Goal: Task Accomplishment & Management: Complete application form

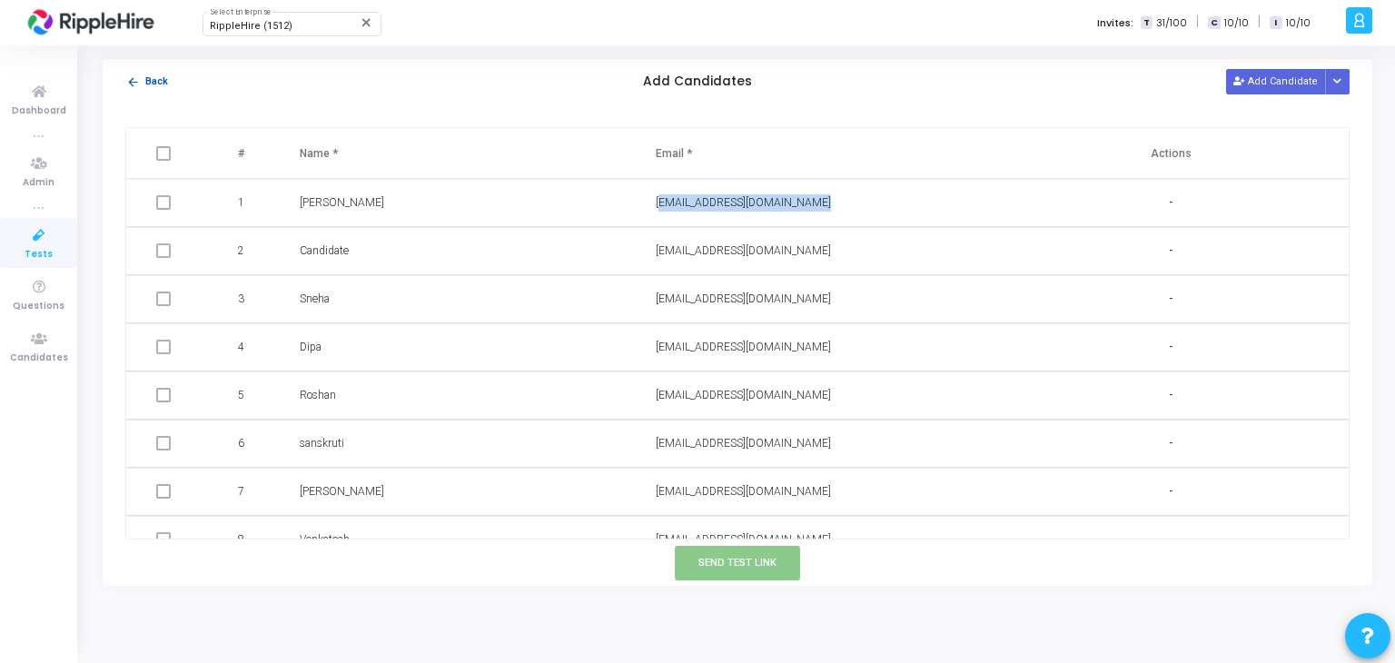
click at [143, 86] on button "arrow_back Back" at bounding box center [147, 82] width 44 height 17
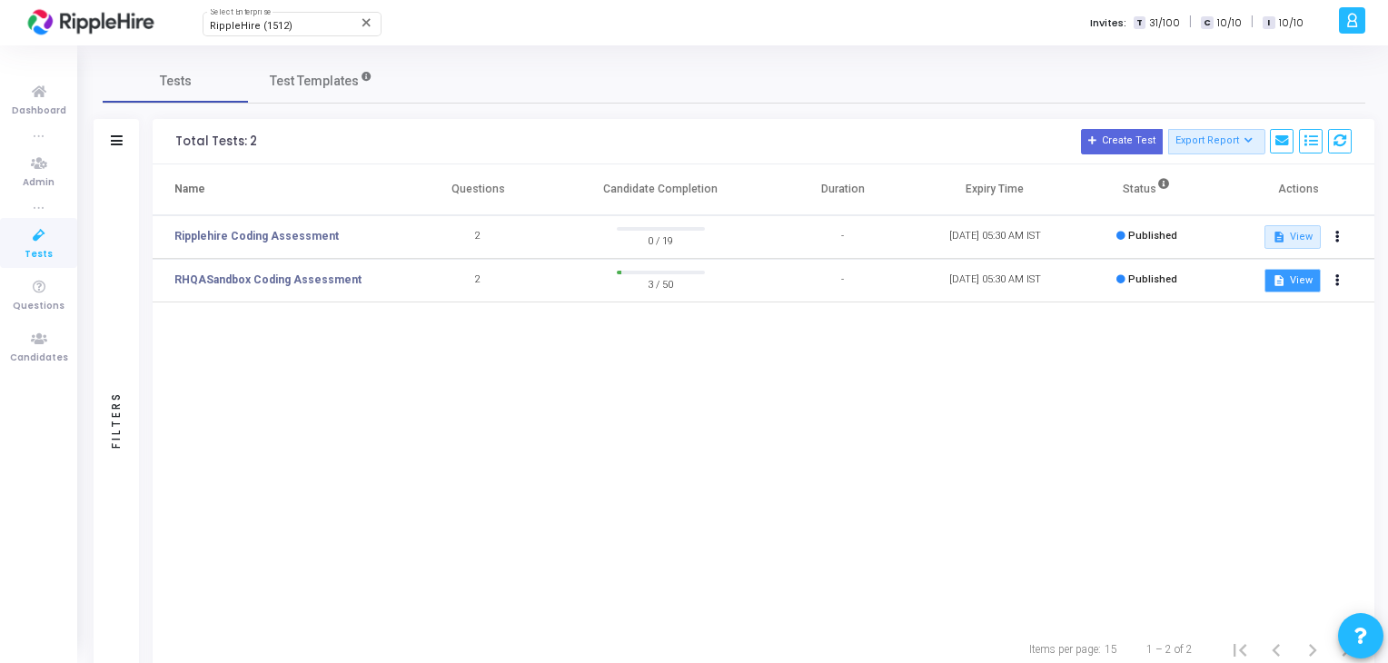
click at [1278, 288] on button "description View" at bounding box center [1291, 281] width 55 height 24
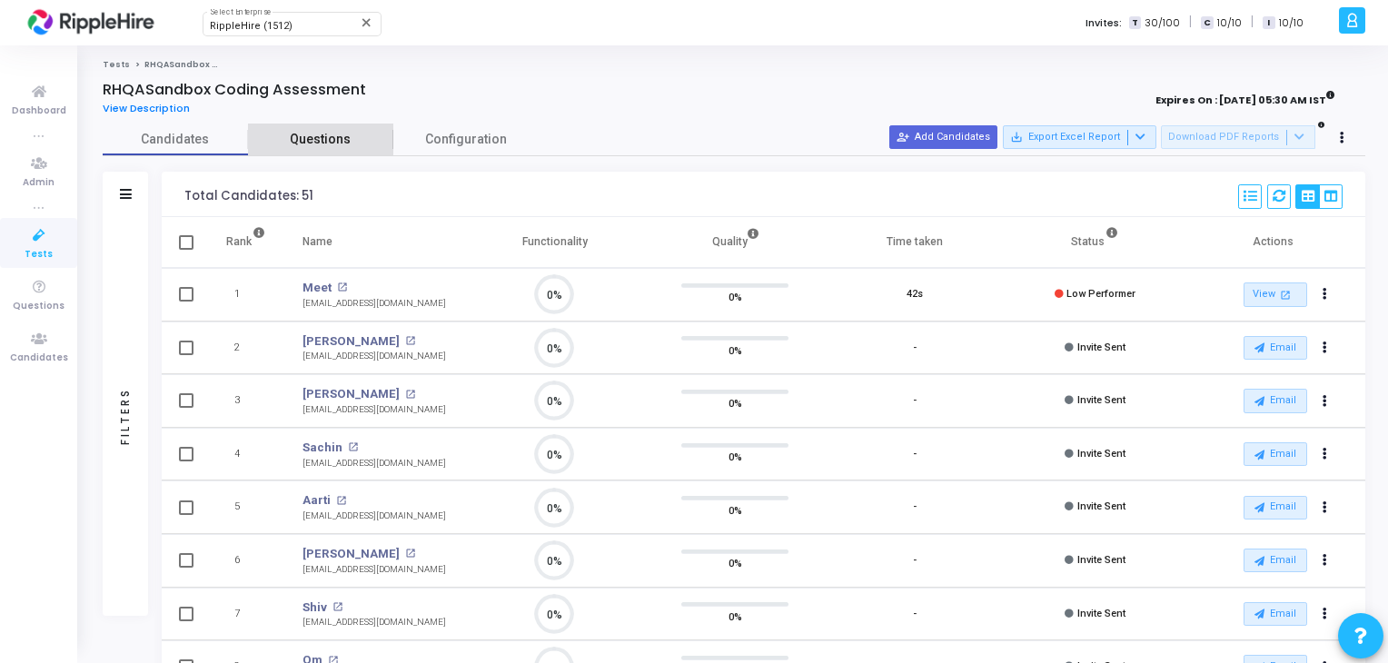
click at [323, 132] on span "Questions" at bounding box center [320, 139] width 145 height 19
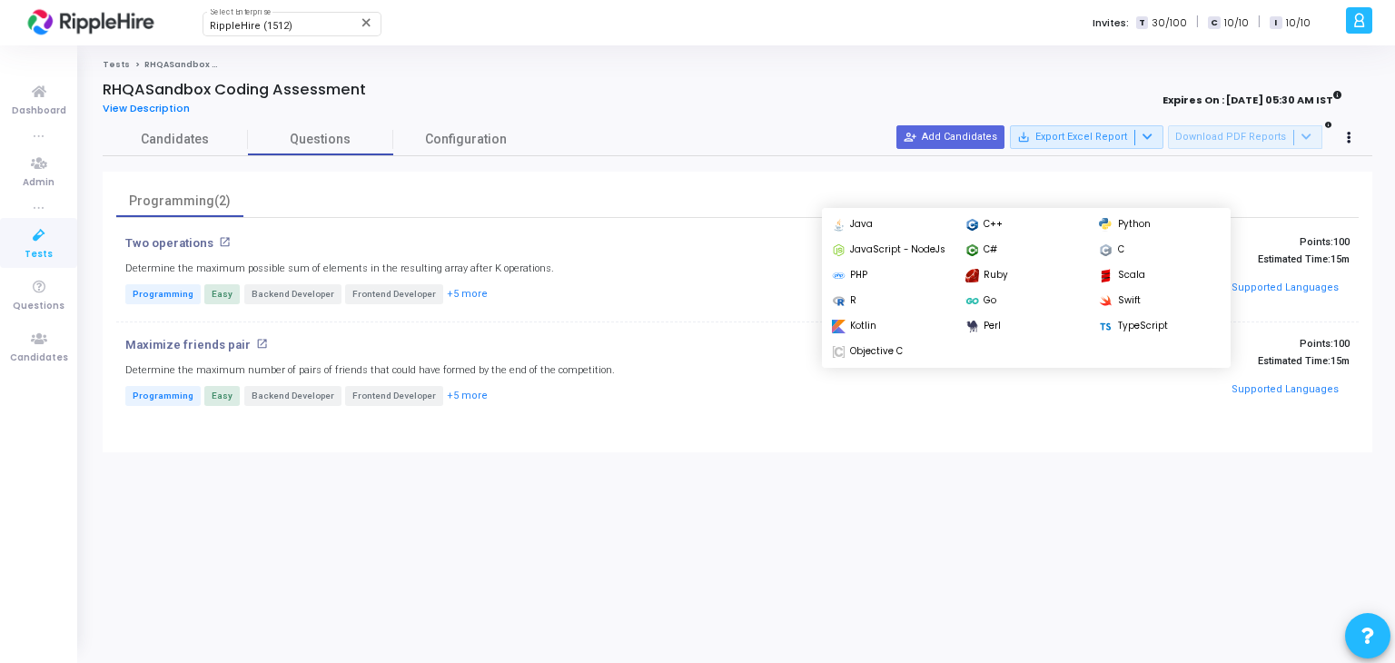
click at [1320, 289] on button "Supported Languages" at bounding box center [1285, 288] width 119 height 27
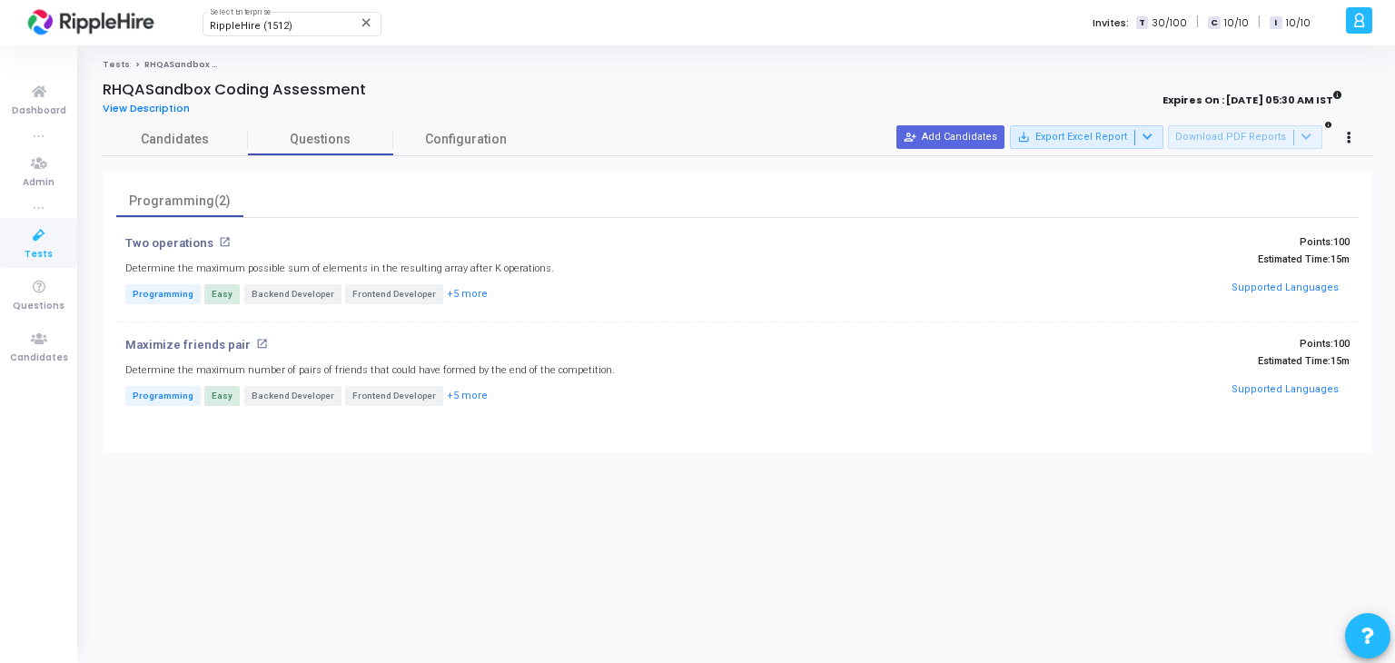
click at [173, 123] on cj-published-test "RHQASandbox Coding Assessment View Description Expires On : 01 Jan, 2060 05:30 …" at bounding box center [737, 266] width 1269 height 371
click at [182, 134] on span "Candidates" at bounding box center [175, 139] width 145 height 19
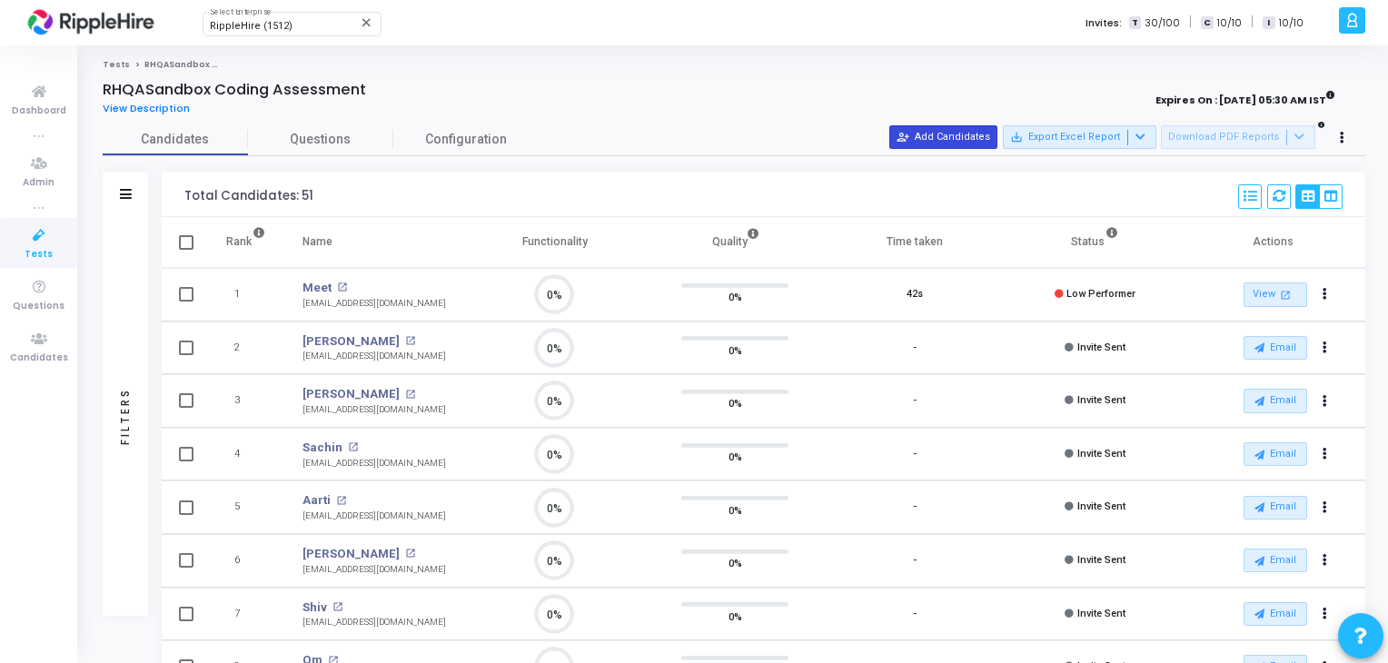
click at [961, 135] on button "person_add_alt Add Candidates" at bounding box center [943, 137] width 108 height 24
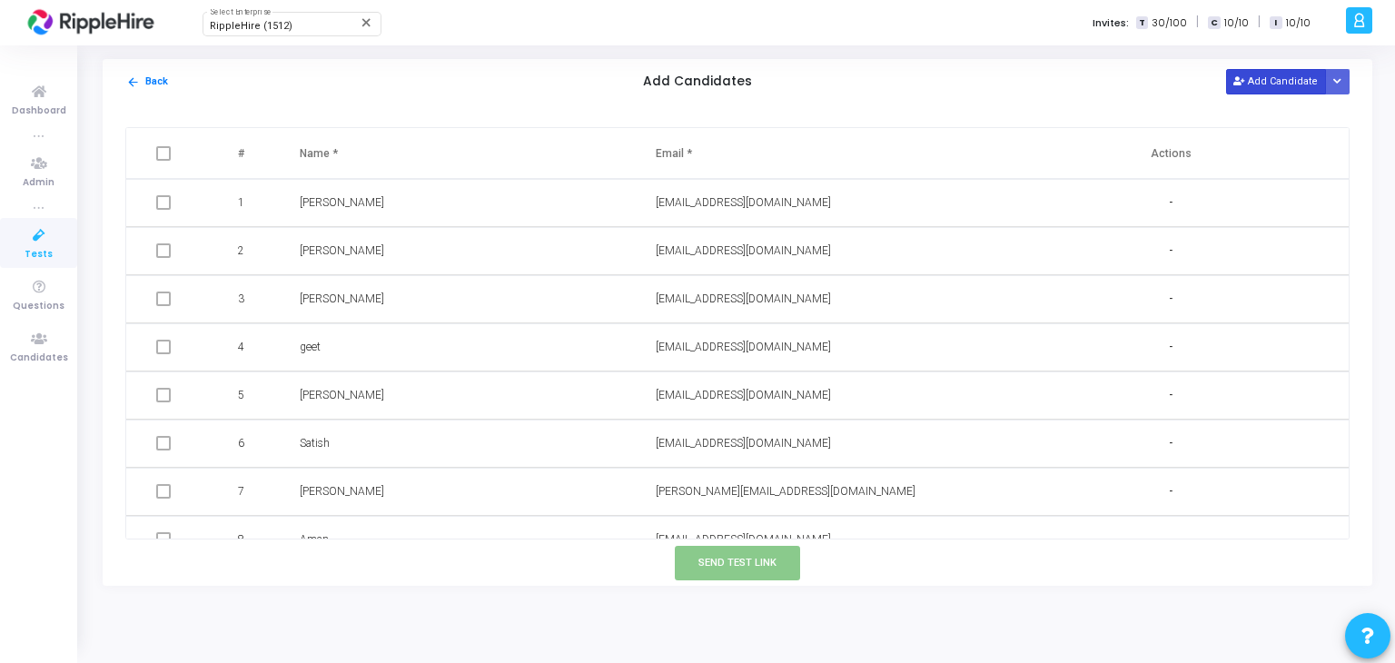
click at [1277, 88] on button "Add Candidate" at bounding box center [1276, 81] width 100 height 25
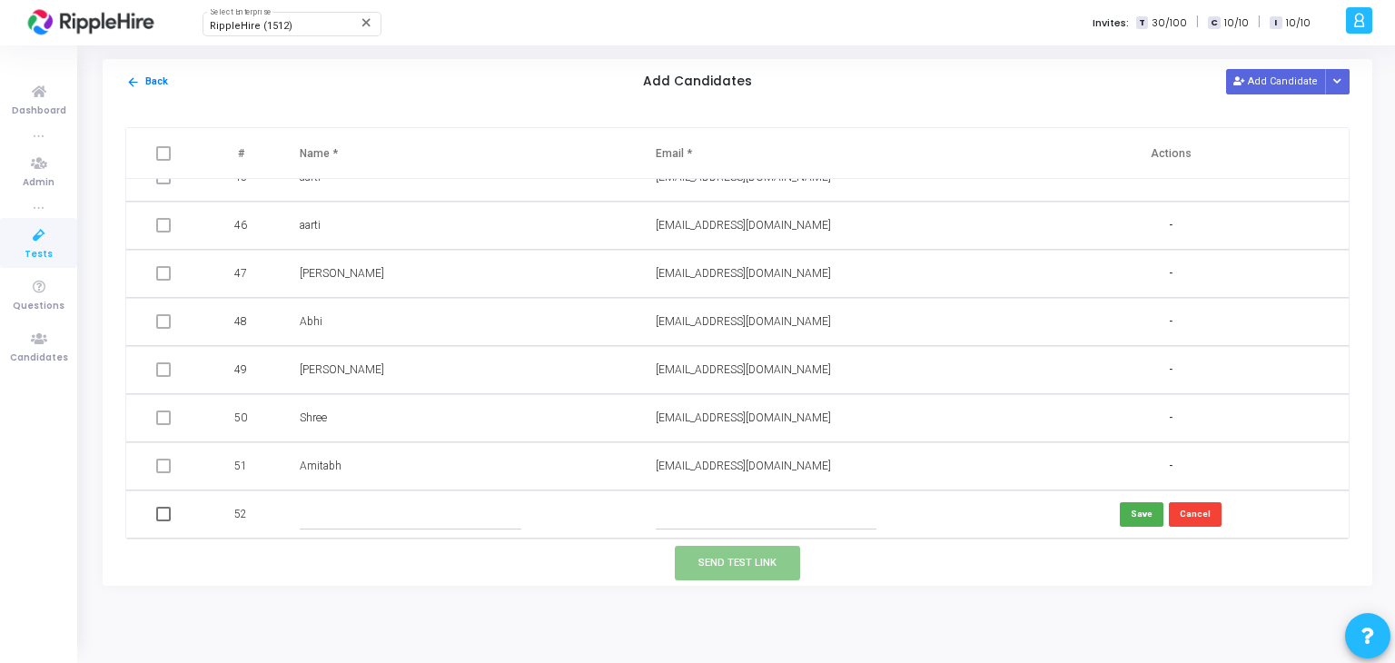
click at [499, 503] on input "text" at bounding box center [410, 514] width 221 height 30
type input "F"
type input "d"
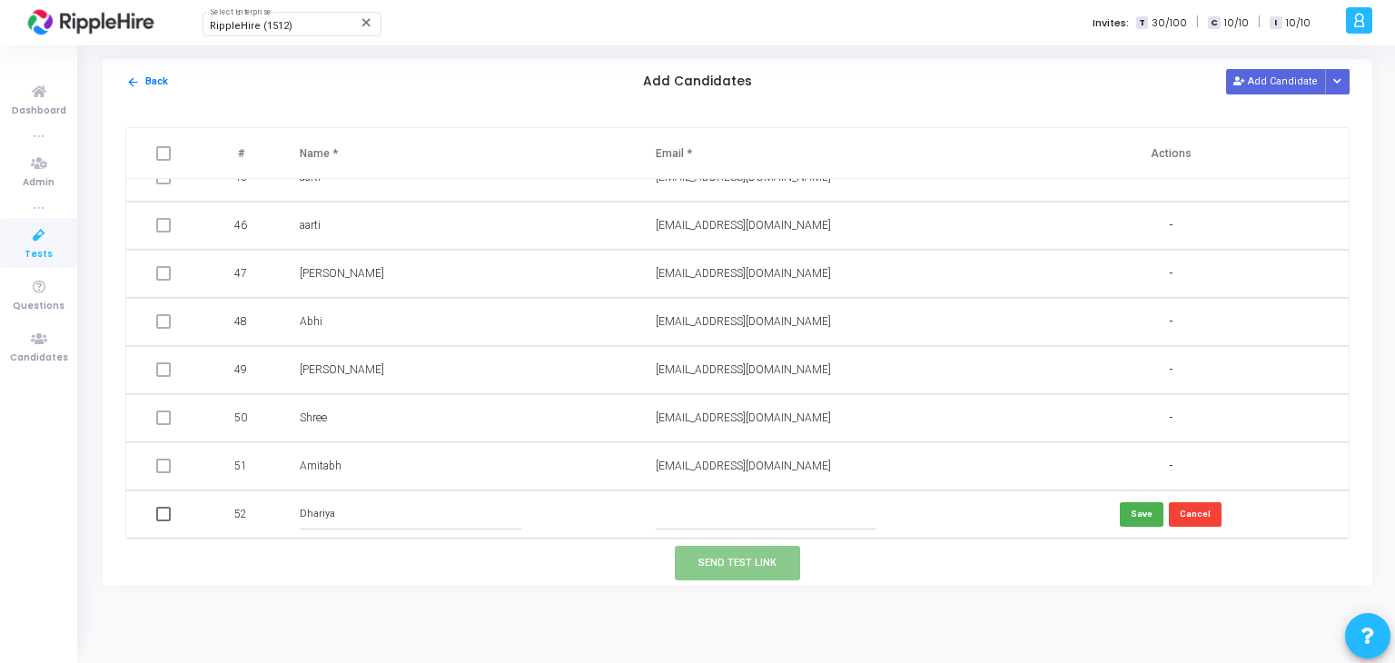
type input "Dhariya"
type input "dhariya@yopmail.com"
click at [1148, 528] on td "Save Cancel" at bounding box center [1171, 514] width 356 height 48
click at [1148, 519] on button "Save" at bounding box center [1142, 514] width 44 height 25
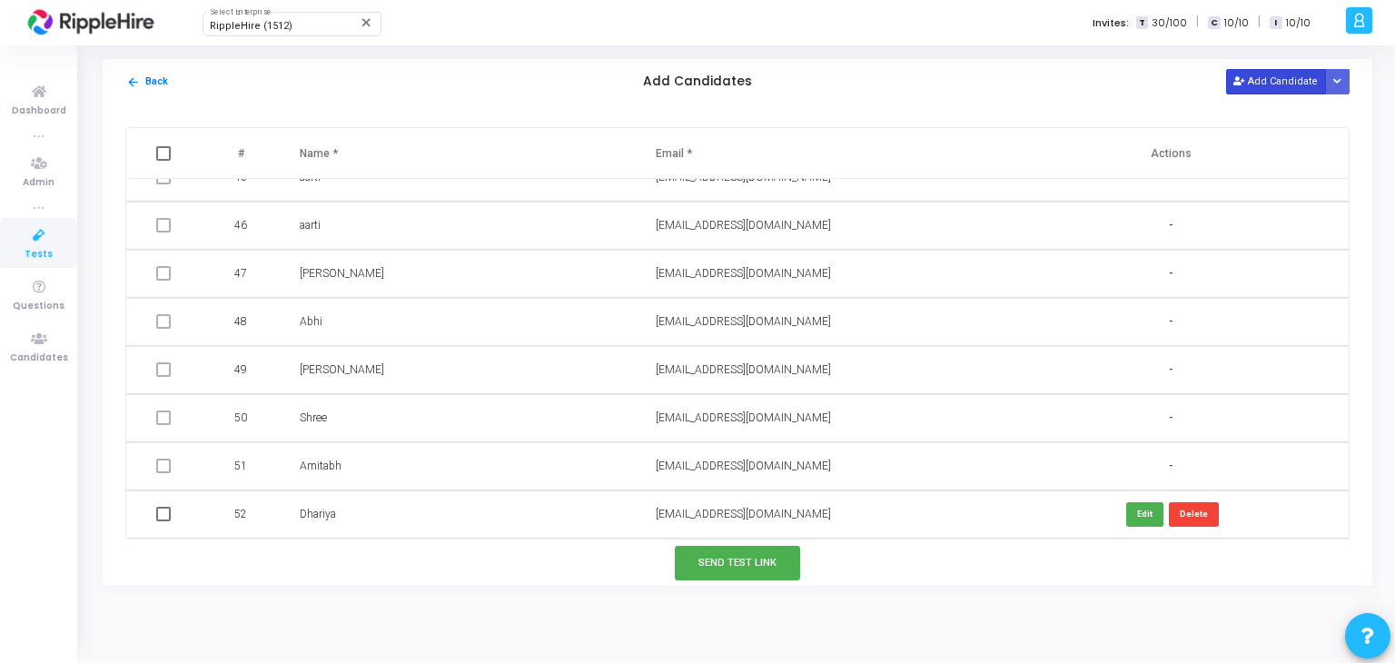
click at [1279, 81] on button "Add Candidate" at bounding box center [1276, 81] width 100 height 25
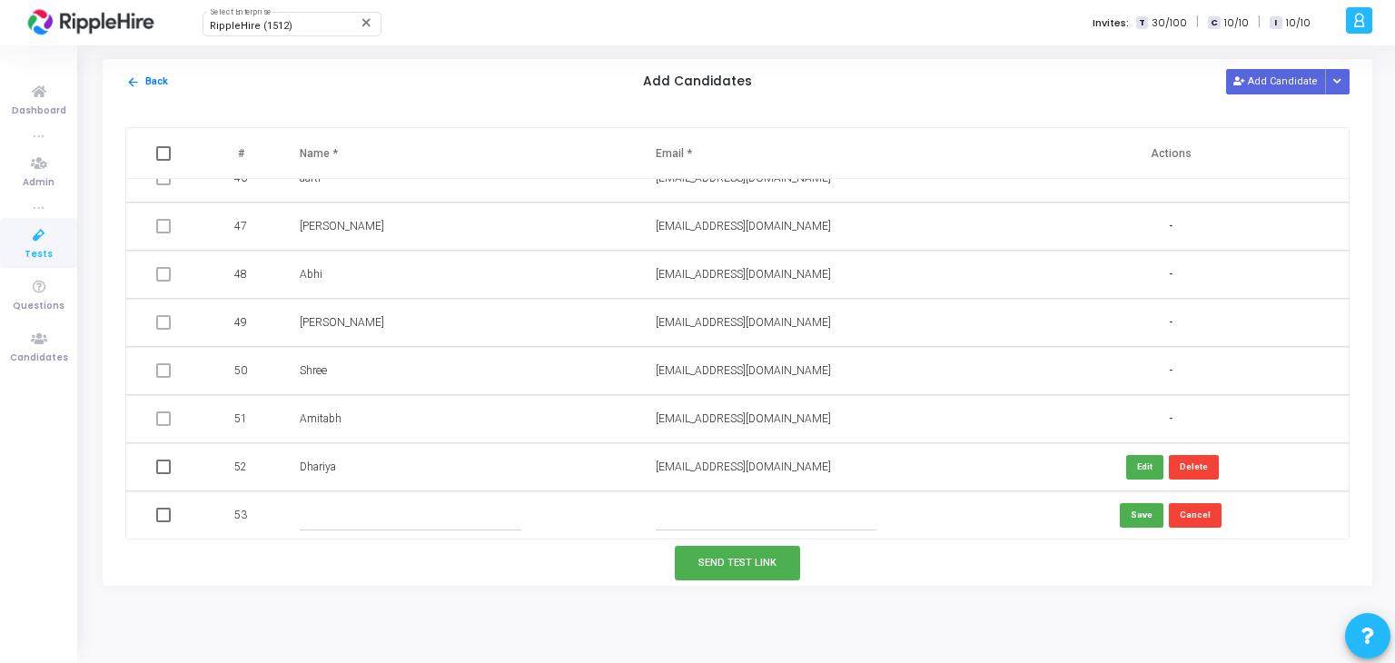
click at [429, 520] on input "text" at bounding box center [410, 515] width 221 height 30
type input "V"
type input "y"
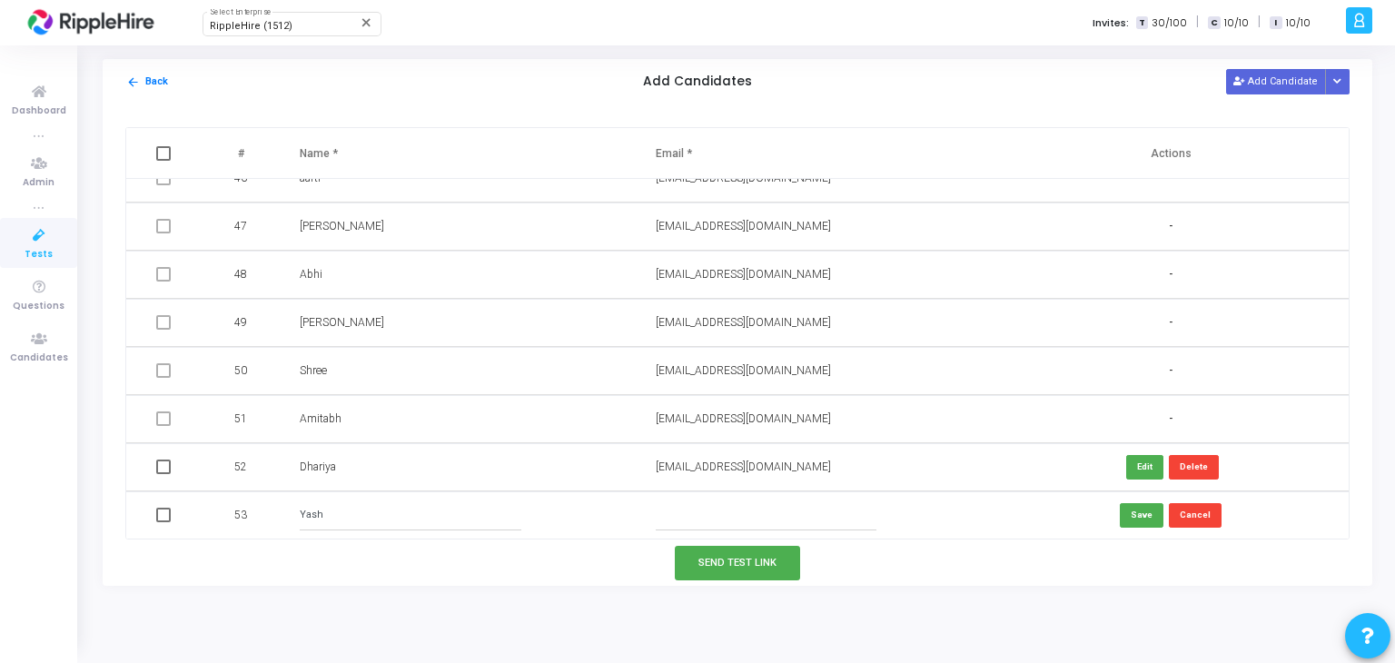
type input "Yash"
type input "yash@yopmail.com"
click at [735, 462] on span "dhariya@yopmail.com" at bounding box center [743, 466] width 175 height 13
click at [762, 506] on input "yash@yopmail.com" at bounding box center [766, 515] width 221 height 30
click at [1134, 519] on button "Save" at bounding box center [1142, 515] width 44 height 25
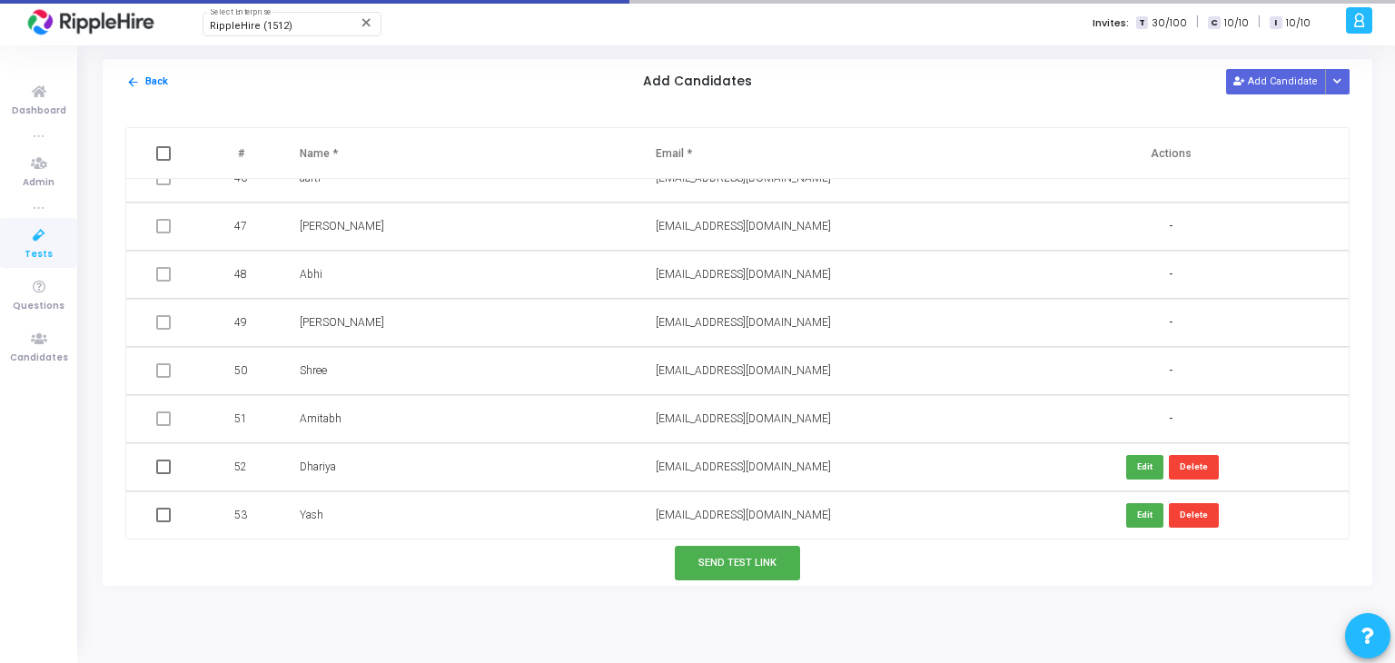
click at [156, 472] on span at bounding box center [163, 466] width 15 height 15
click at [163, 474] on input "checkbox" at bounding box center [163, 474] width 1 height 1
checkbox input "true"
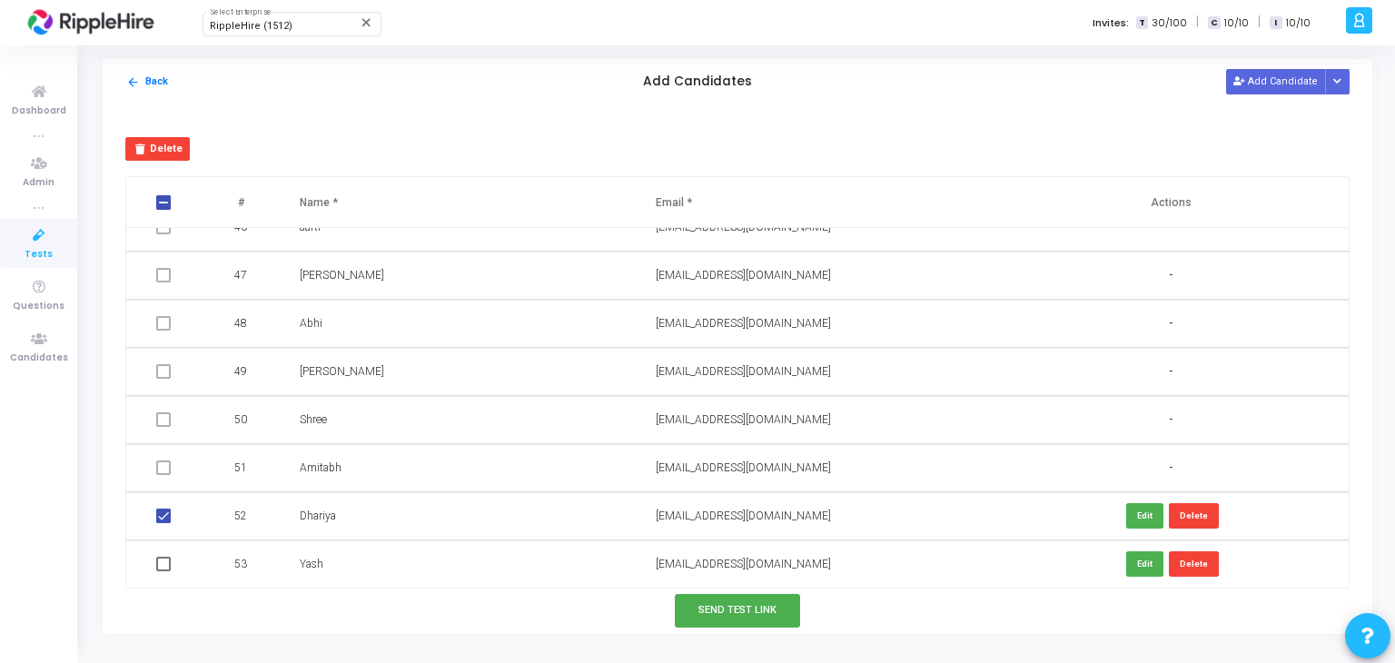
click at [150, 568] on td at bounding box center [165, 564] width 78 height 48
click at [153, 567] on td at bounding box center [165, 564] width 78 height 48
click at [163, 566] on span at bounding box center [163, 564] width 15 height 15
click at [163, 571] on input "checkbox" at bounding box center [163, 571] width 1 height 1
checkbox input "true"
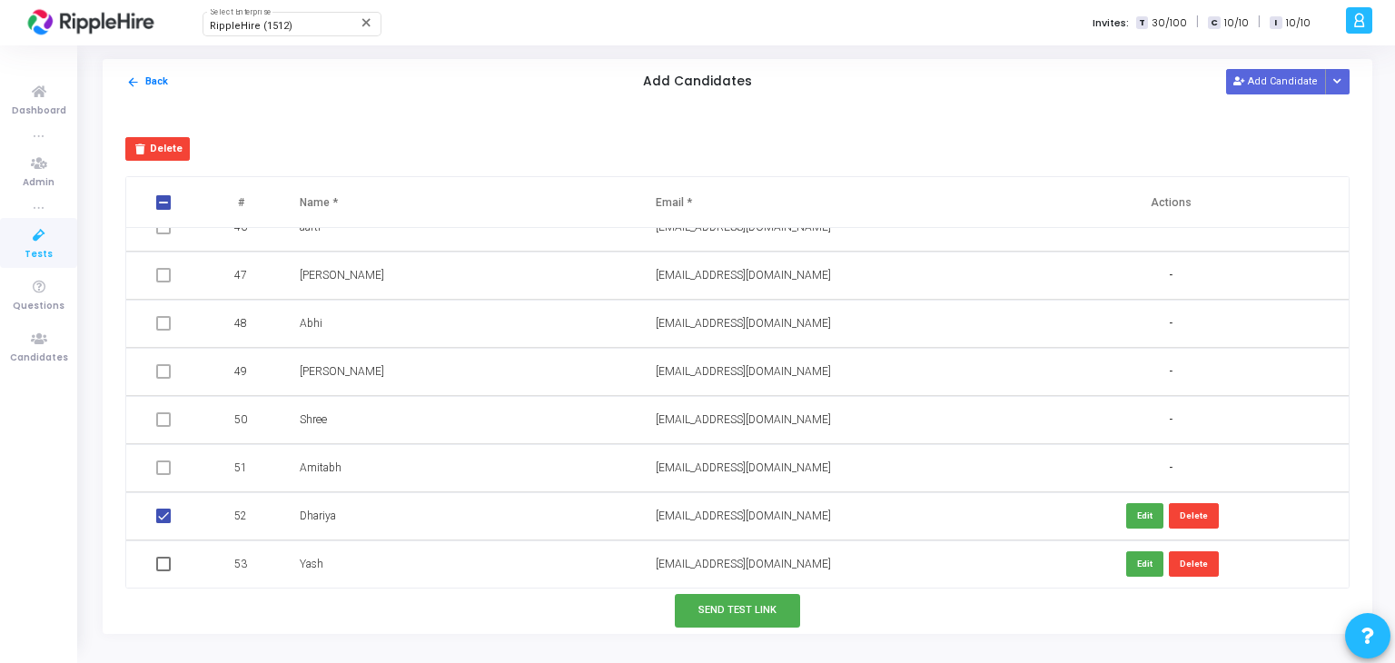
checkbox input "true"
click at [702, 546] on td "yash@yopmail.com" at bounding box center [815, 564] width 356 height 48
click at [725, 502] on td "dhariya@yopmail.com" at bounding box center [815, 516] width 356 height 48
click at [662, 510] on span "dhariya@yopmail.com" at bounding box center [743, 515] width 175 height 13
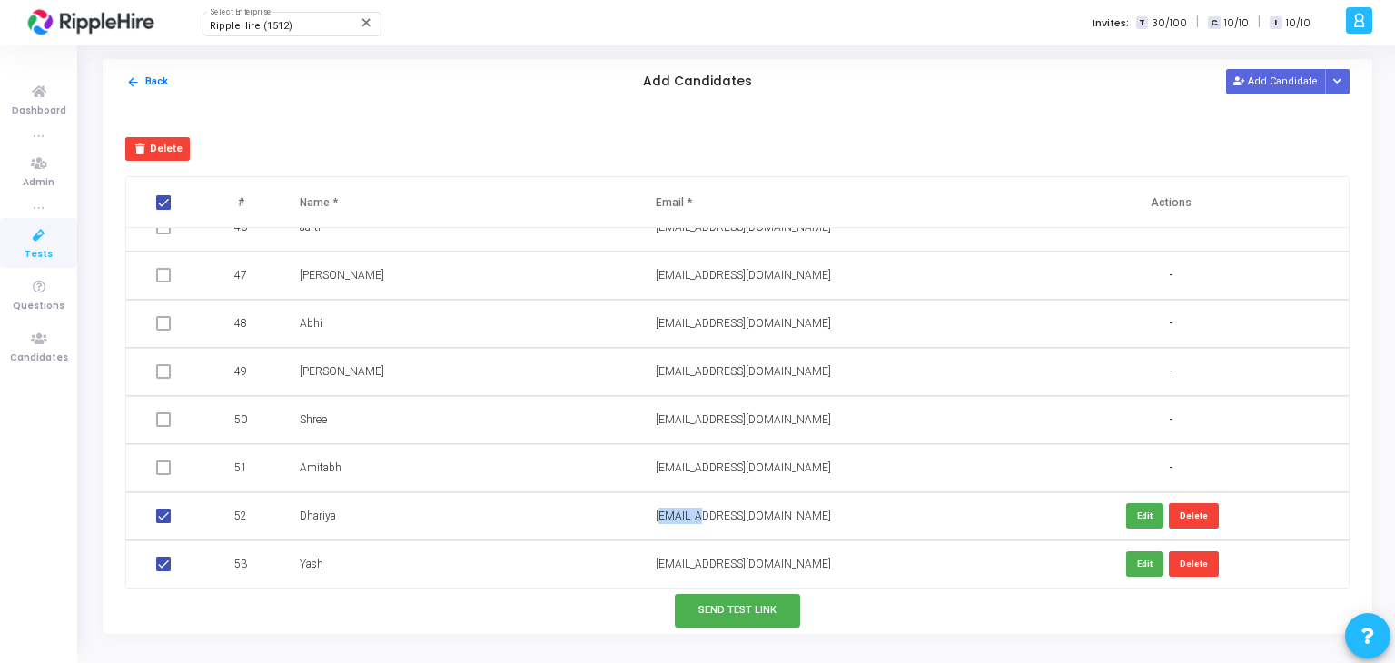
click at [662, 510] on span "dhariya@yopmail.com" at bounding box center [743, 515] width 175 height 13
copy tbody "dhariya@yopmail.com Edit Delete"
click at [700, 560] on span "yash@yopmail.com" at bounding box center [743, 564] width 175 height 13
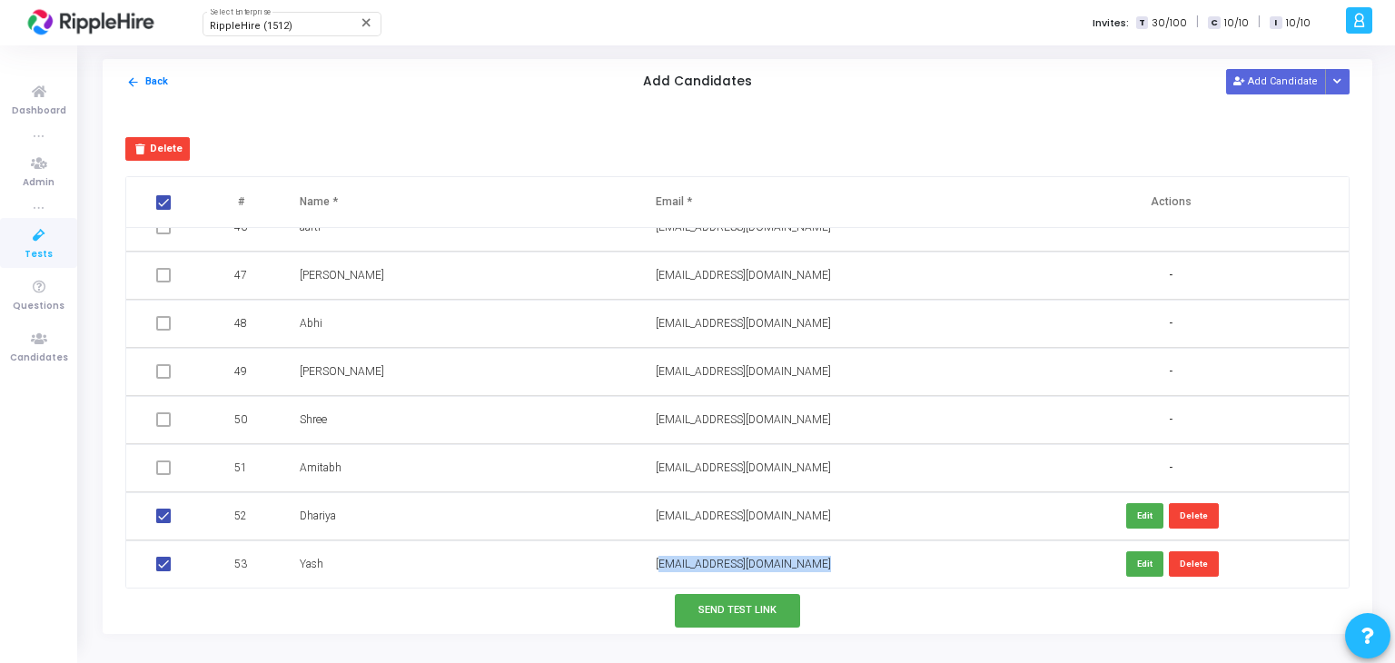
click at [700, 560] on span "yash@yopmail.com" at bounding box center [743, 564] width 175 height 13
copy body "yash@yopmail.com Edit Delete Send Test Link"
click at [163, 499] on td at bounding box center [165, 516] width 78 height 48
click at [137, 81] on mat-icon "arrow_back" at bounding box center [133, 82] width 14 height 14
click at [25, 99] on icon at bounding box center [39, 92] width 38 height 23
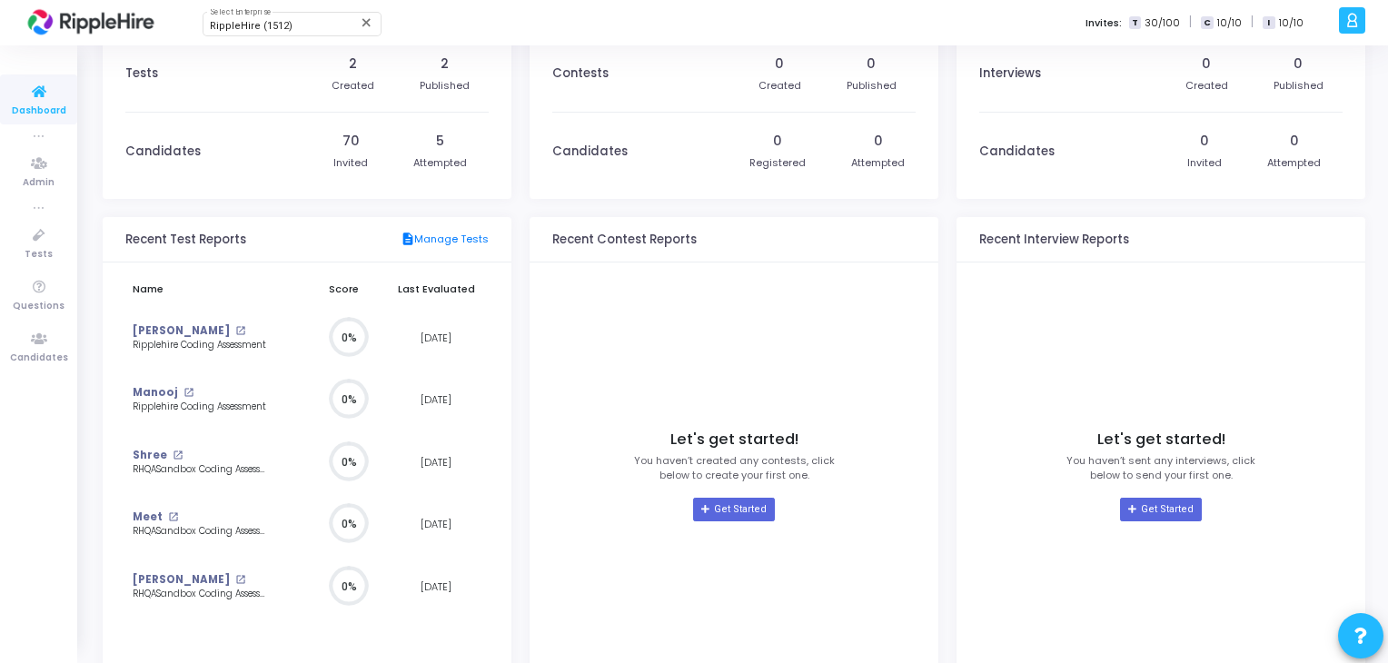
scroll to position [33, 0]
click at [235, 331] on mat-icon "open_in_new" at bounding box center [240, 331] width 10 height 10
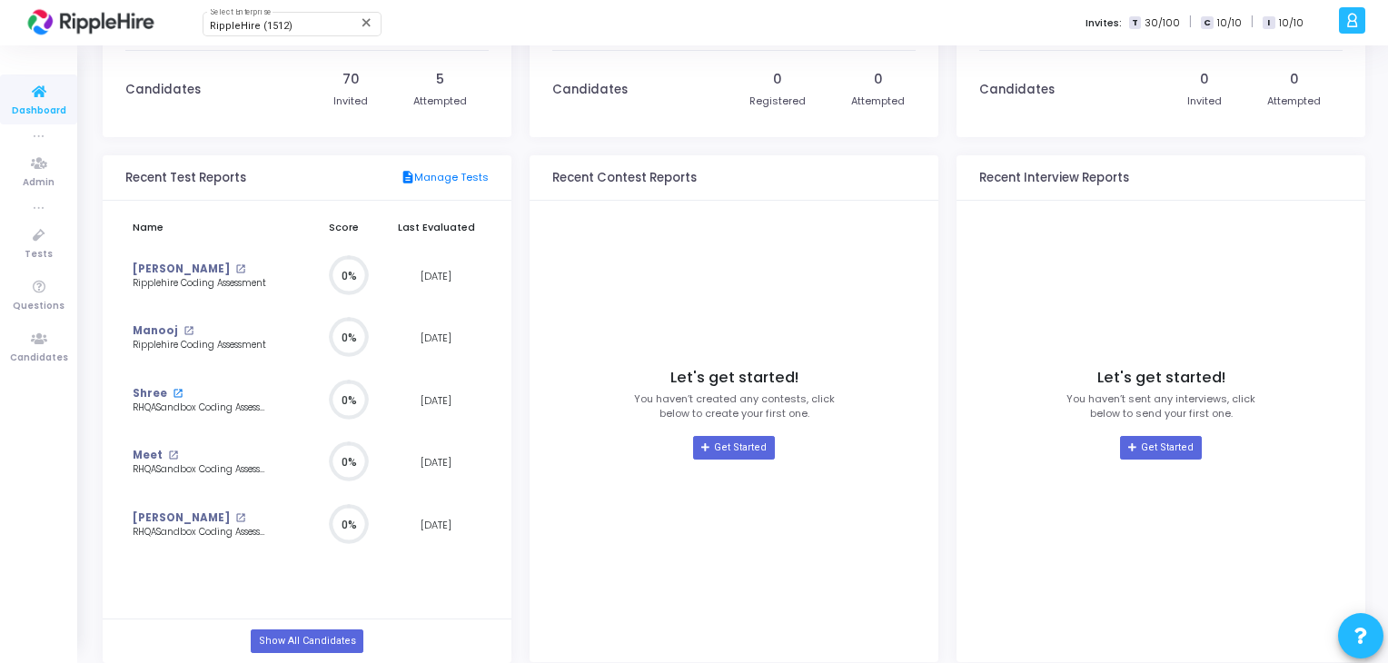
click at [176, 390] on mat-icon "open_in_new" at bounding box center [178, 394] width 10 height 10
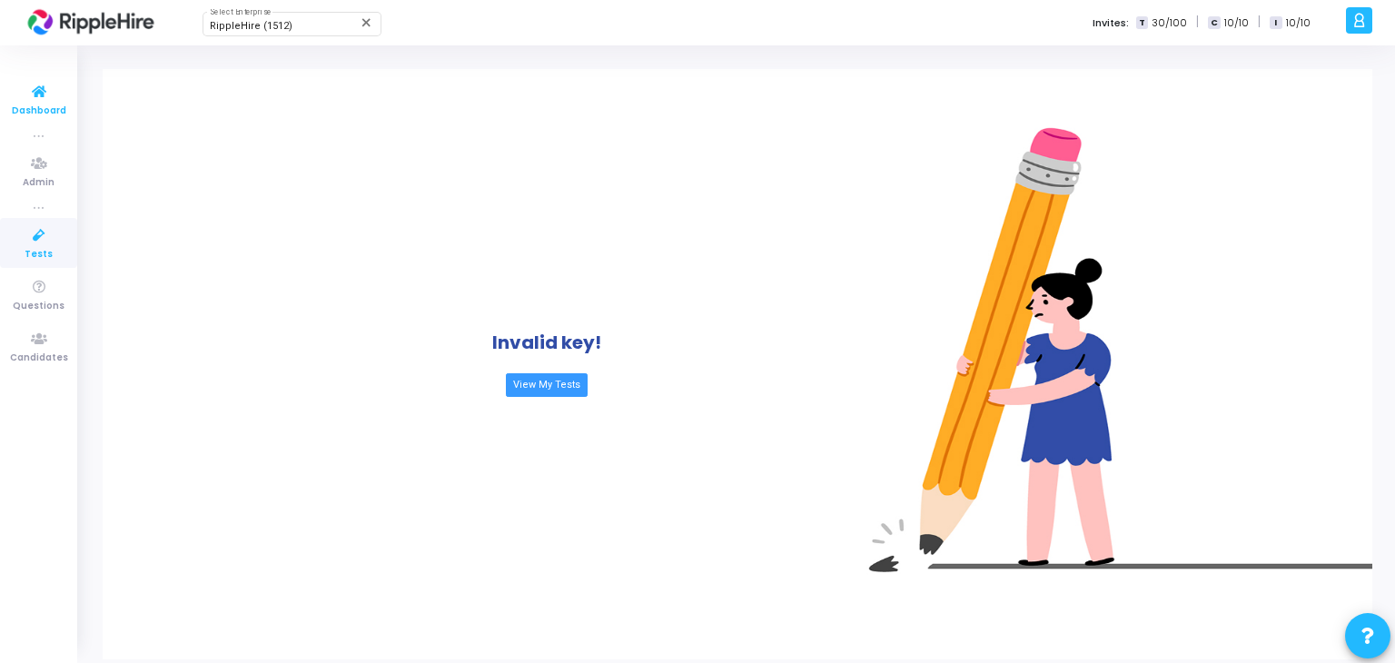
click at [11, 94] on link "Dashboard" at bounding box center [38, 99] width 77 height 50
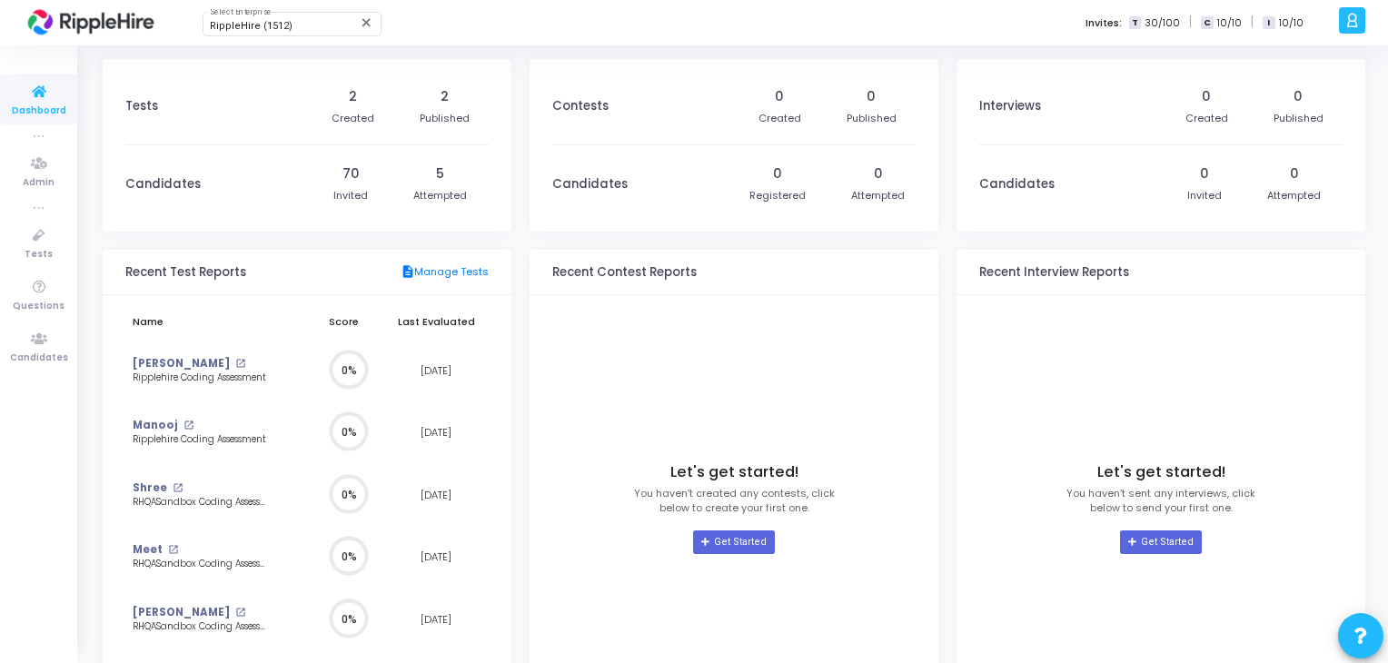
scroll to position [40, 19]
click at [235, 363] on mat-icon "open_in_new" at bounding box center [240, 364] width 10 height 10
click at [475, 272] on link "description Manage Tests" at bounding box center [444, 272] width 88 height 16
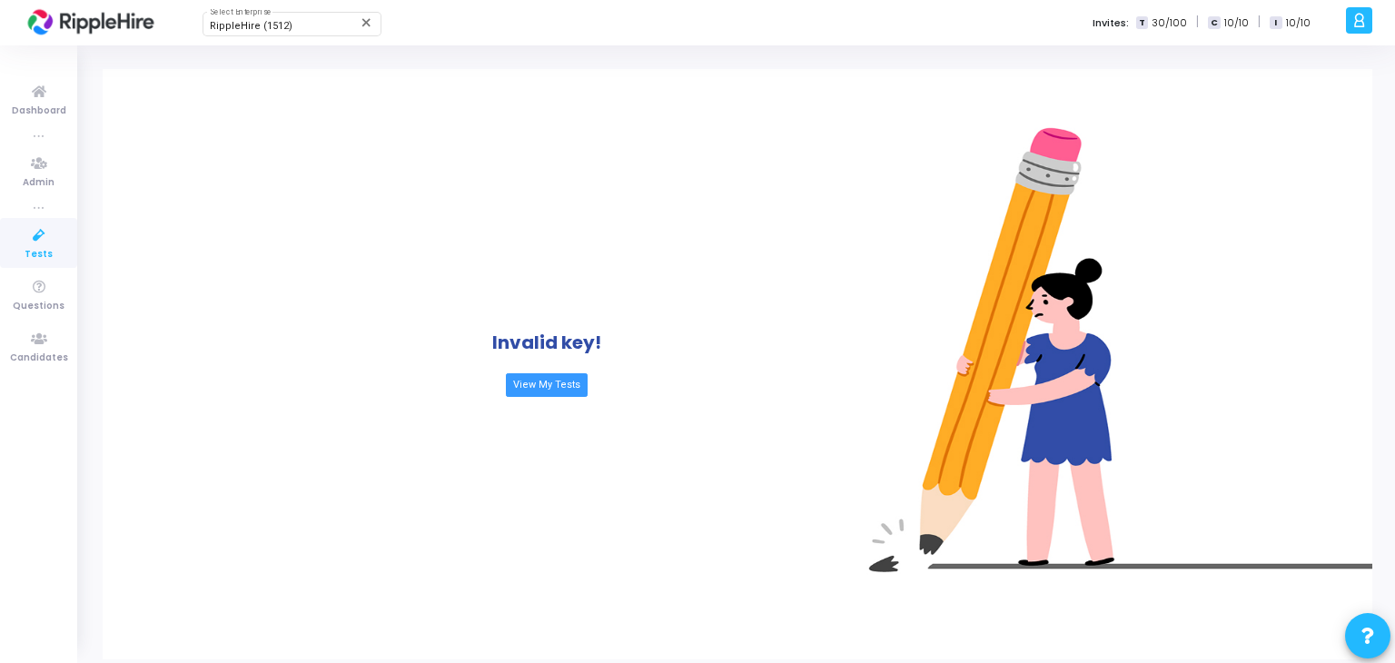
click at [1365, 25] on icon at bounding box center [1359, 20] width 14 height 21
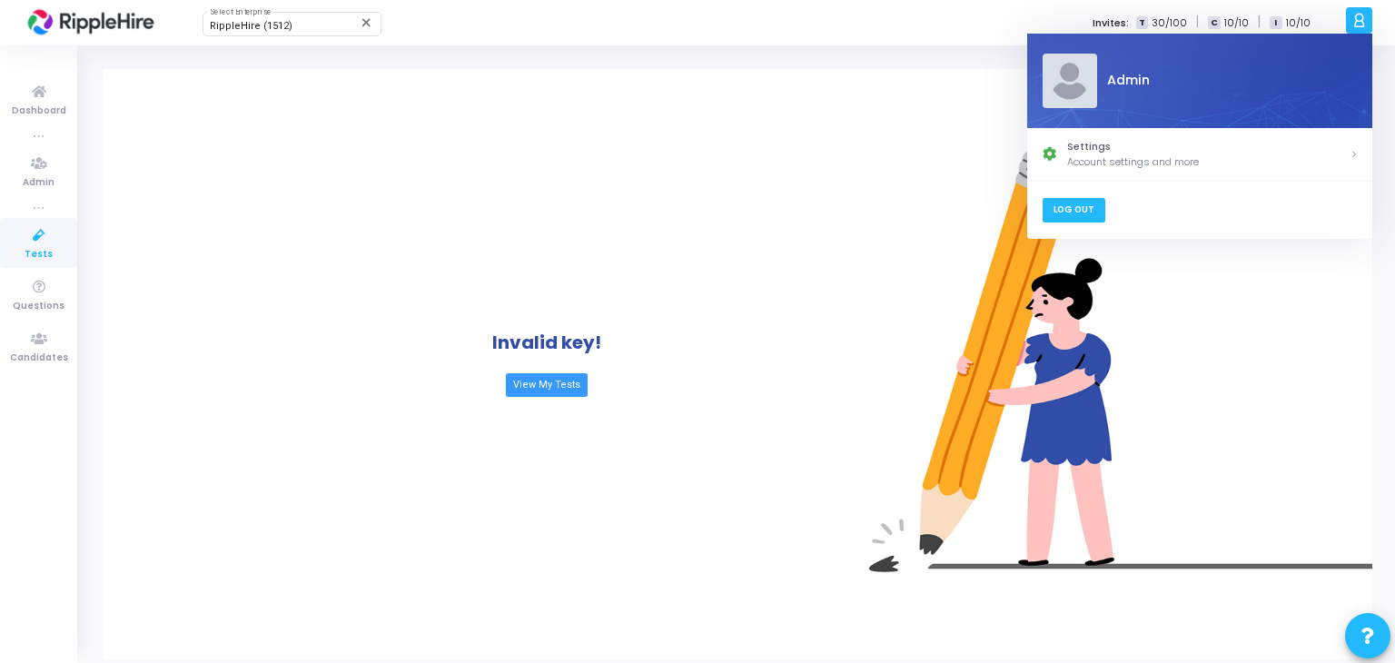
click at [1079, 208] on link "Log Out" at bounding box center [1073, 210] width 63 height 25
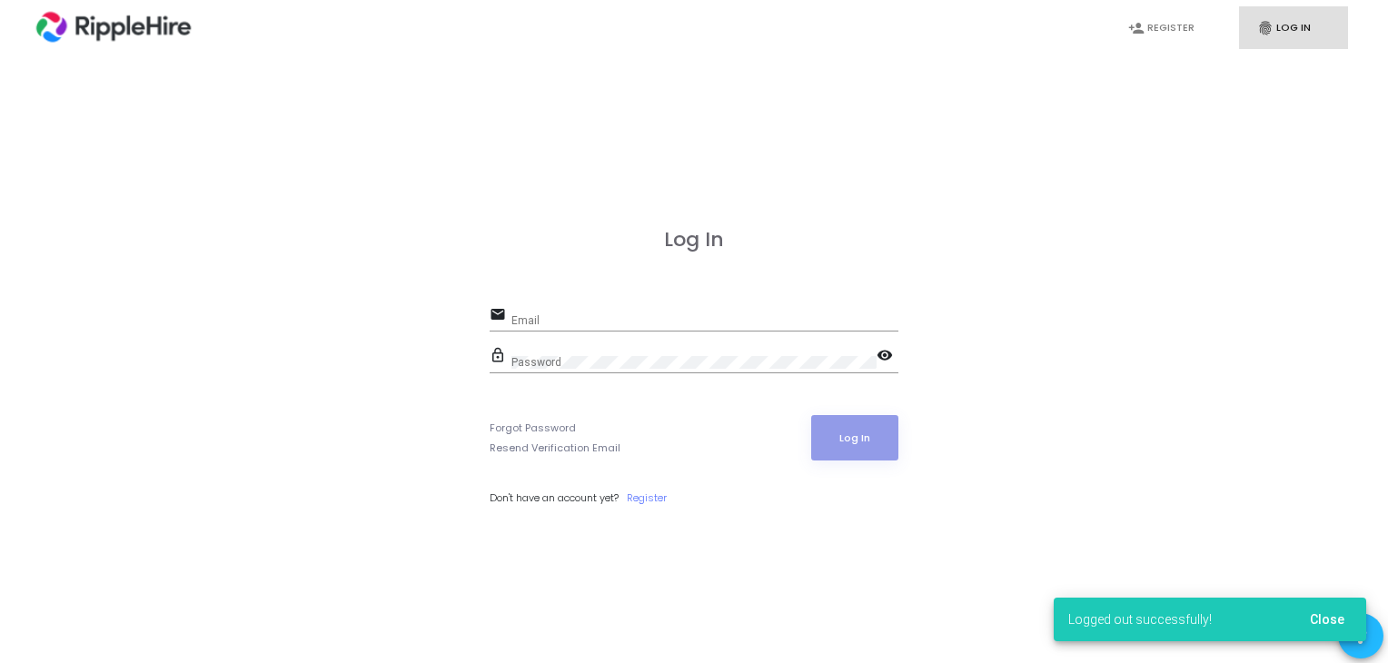
scroll to position [-154, 0]
click at [534, 328] on div "Email" at bounding box center [704, 316] width 387 height 28
click at [545, 326] on input "Email" at bounding box center [704, 320] width 387 height 13
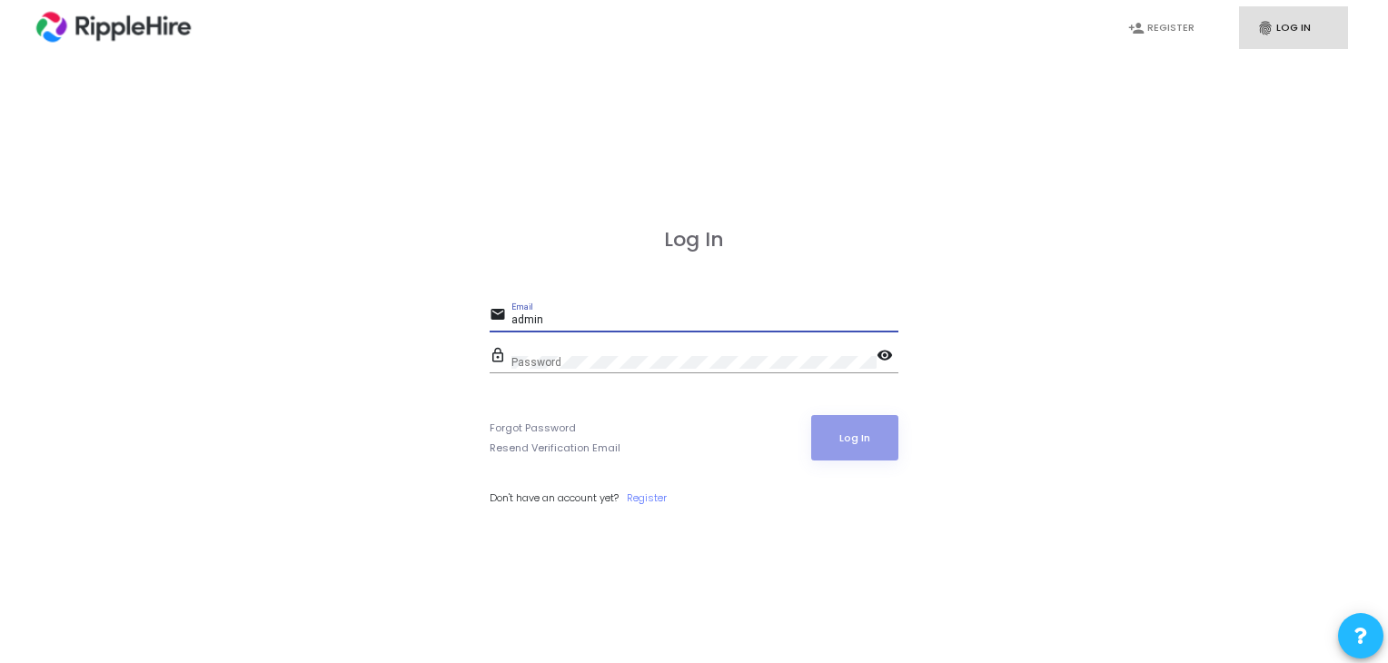
type input "admin"
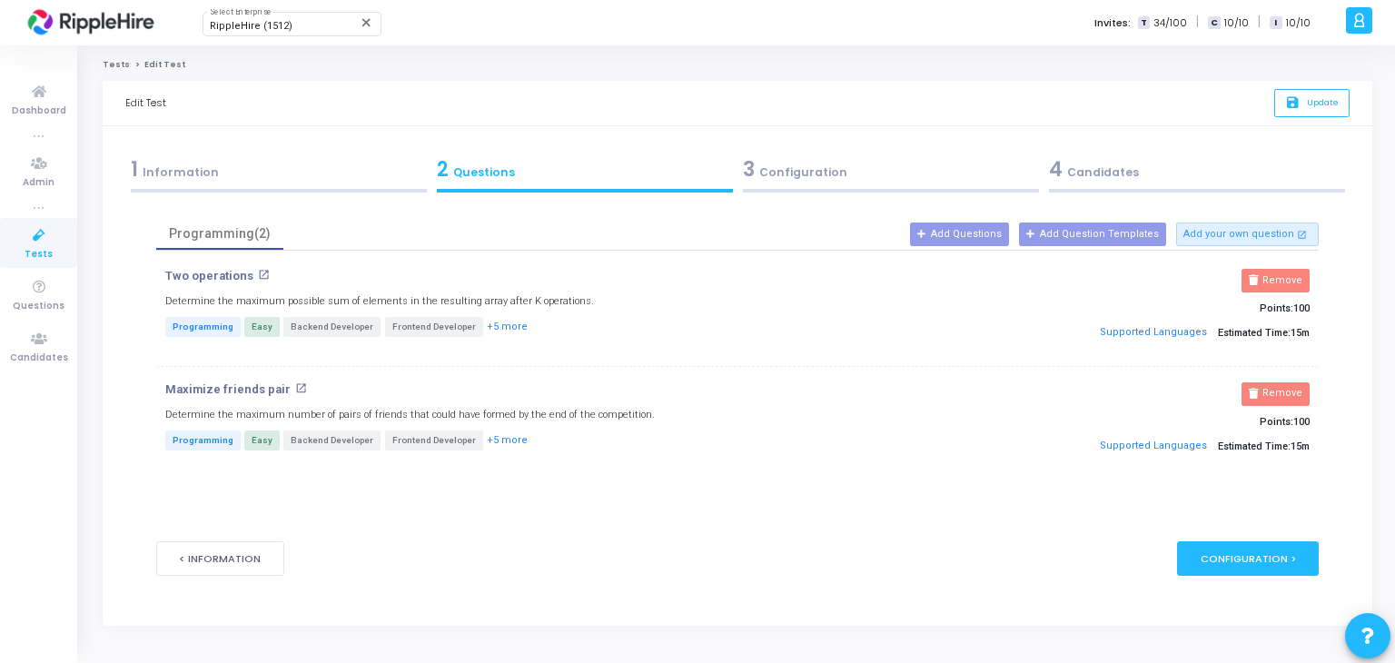
click at [1369, 20] on div at bounding box center [1359, 20] width 26 height 26
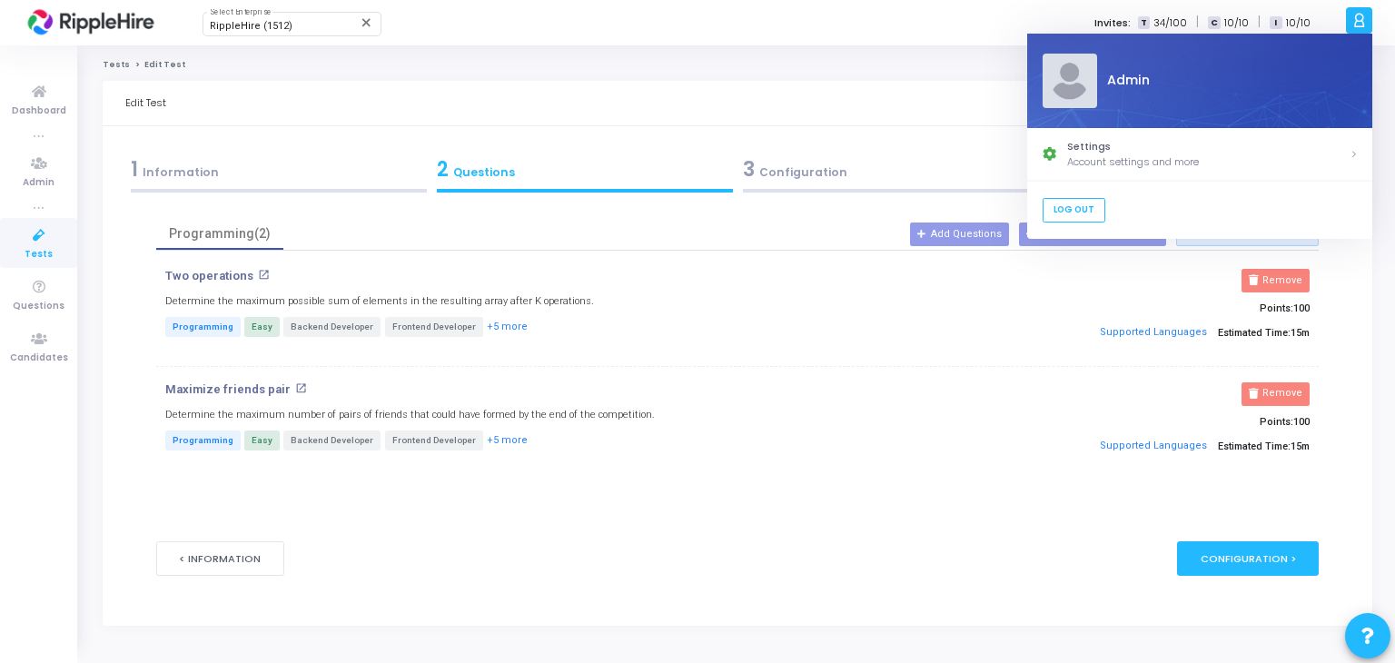
click at [1052, 222] on div "Log Out" at bounding box center [1199, 210] width 345 height 58
click at [1052, 208] on link "Log Out" at bounding box center [1073, 210] width 63 height 25
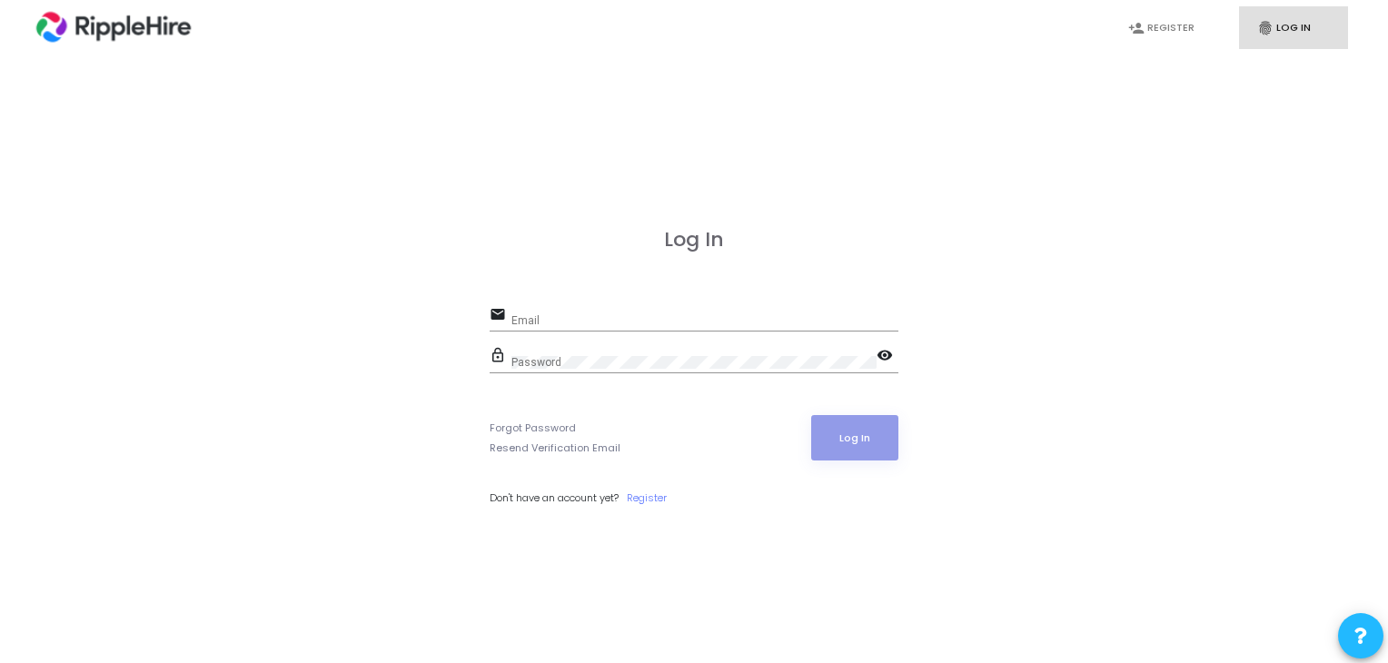
scroll to position [-154, 0]
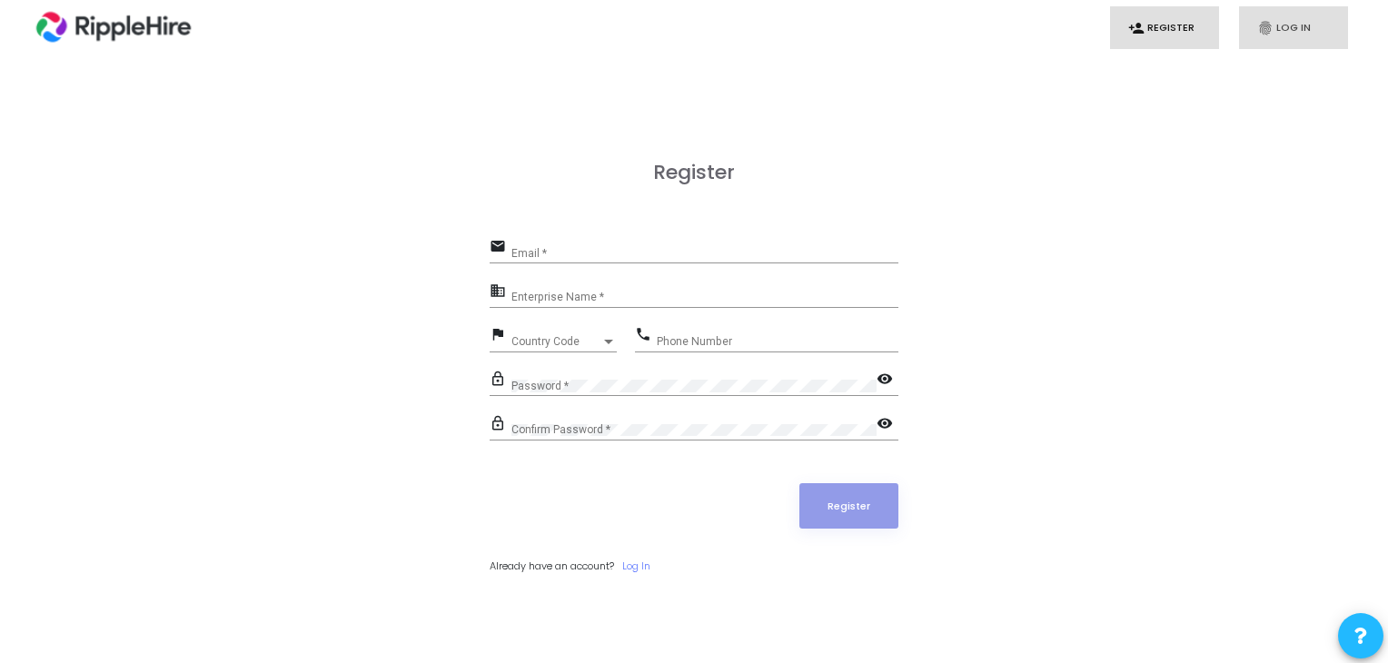
click at [1268, 25] on icon "fingerprint" at bounding box center [1265, 28] width 16 height 16
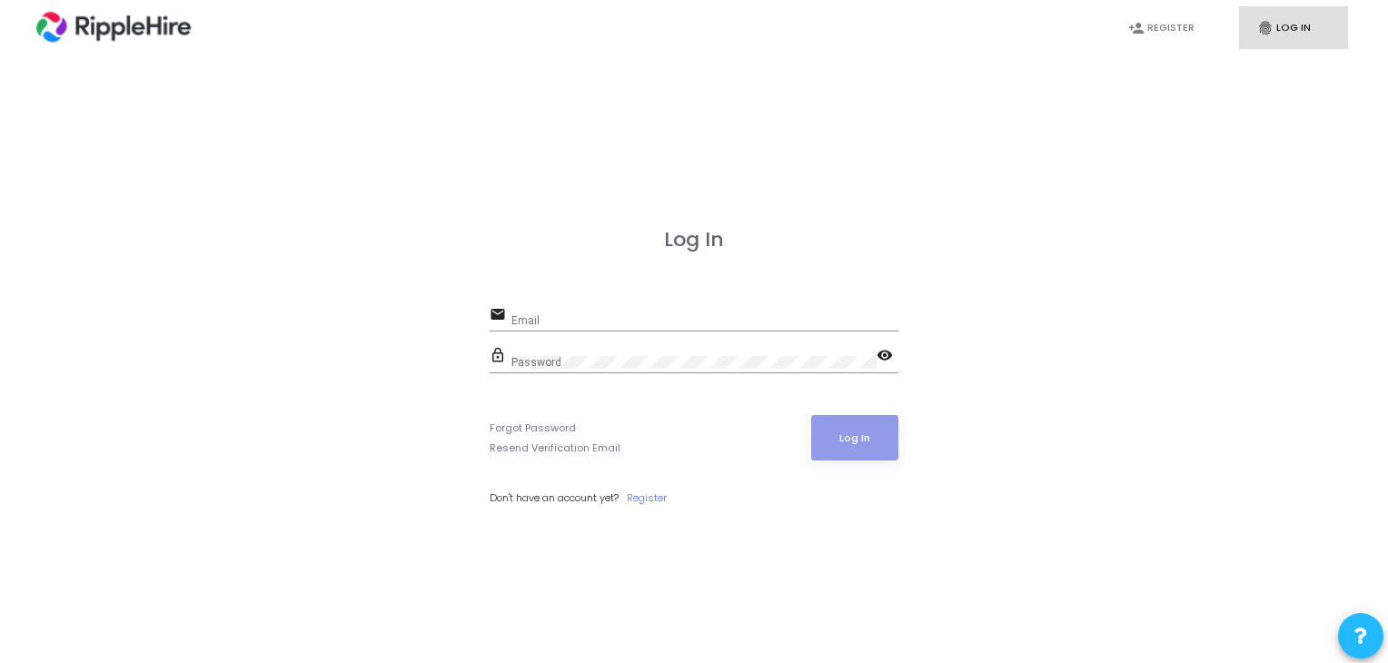
click at [699, 313] on div "Email" at bounding box center [704, 316] width 387 height 28
type input "admin.ri"
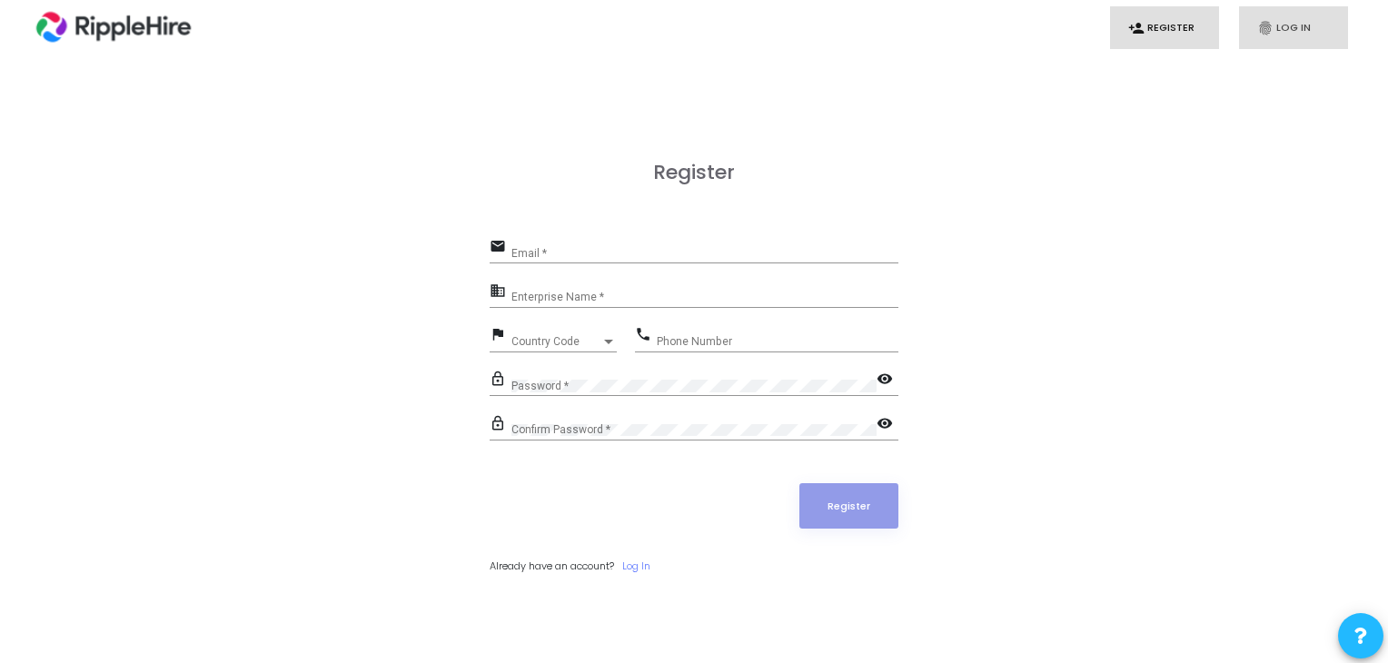
click at [1301, 20] on link "fingerprint Log In" at bounding box center [1293, 27] width 109 height 43
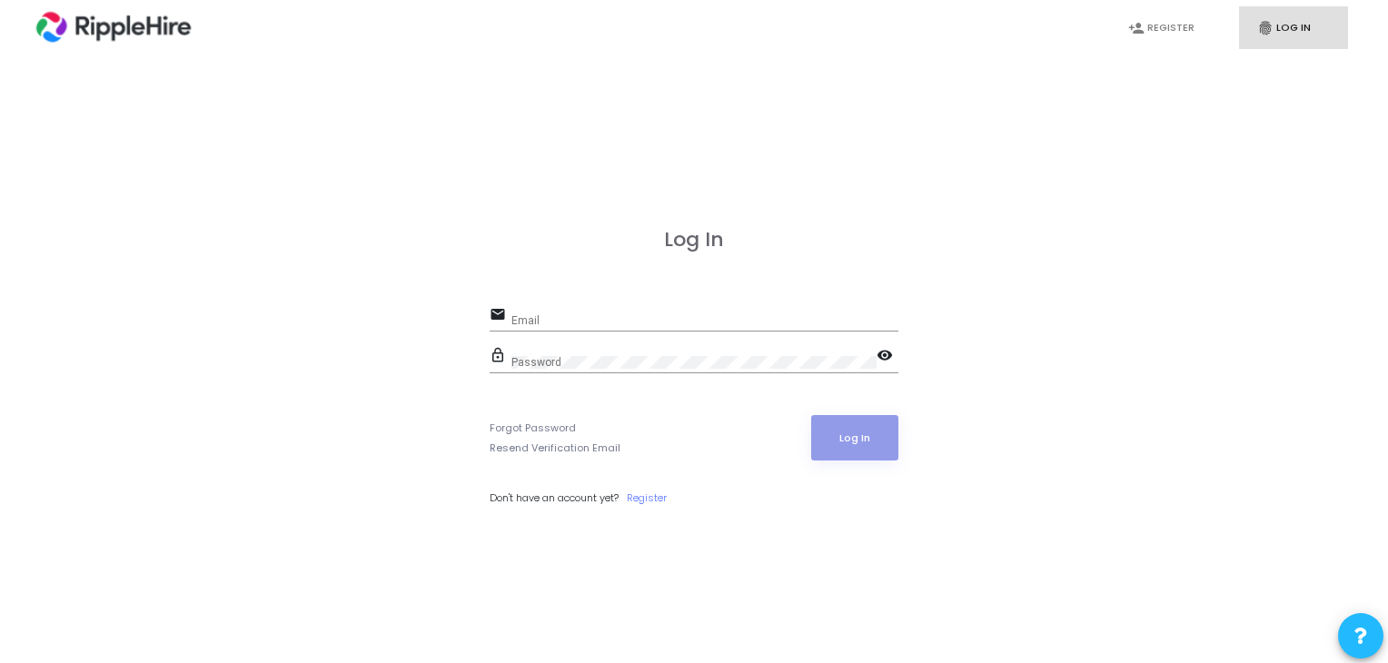
click at [734, 308] on div "Email" at bounding box center [704, 316] width 387 height 28
click at [737, 316] on input "Email" at bounding box center [704, 320] width 387 height 13
paste input "[EMAIL_ADDRESS][DOMAIN_NAME]"
type input "[EMAIL_ADDRESS][DOMAIN_NAME]"
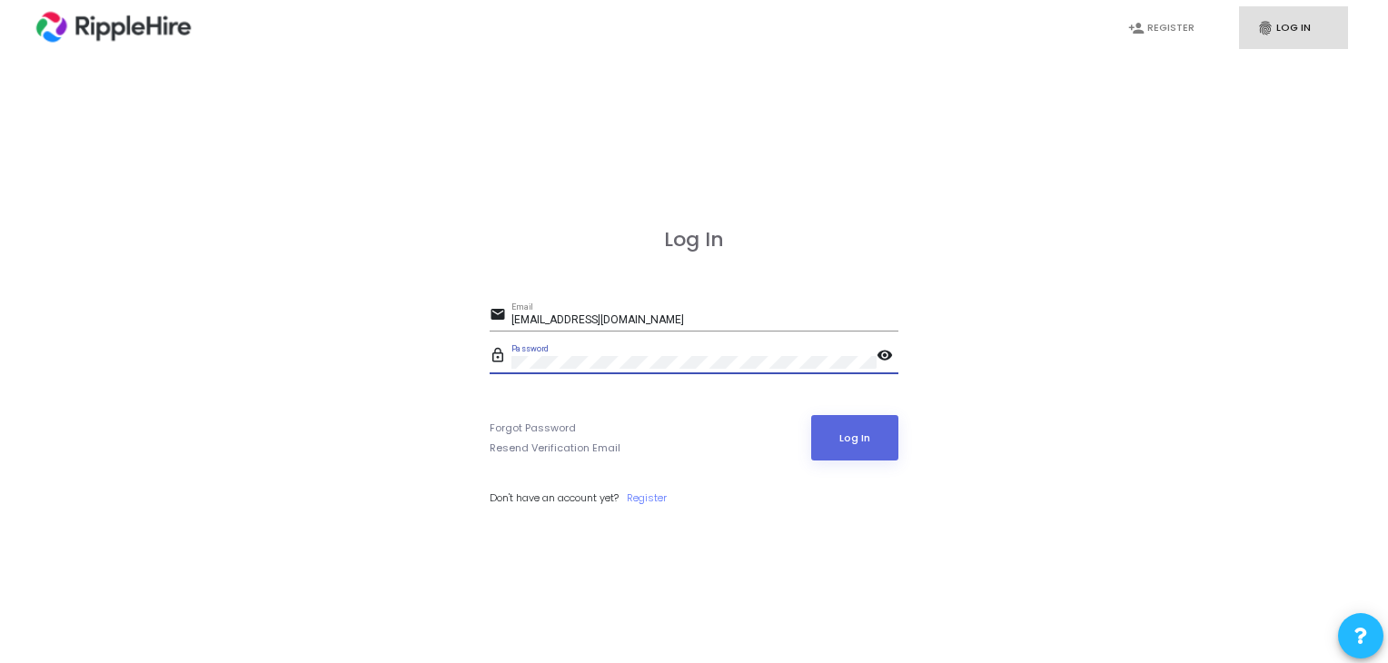
click at [811, 415] on button "Log In" at bounding box center [855, 437] width 88 height 45
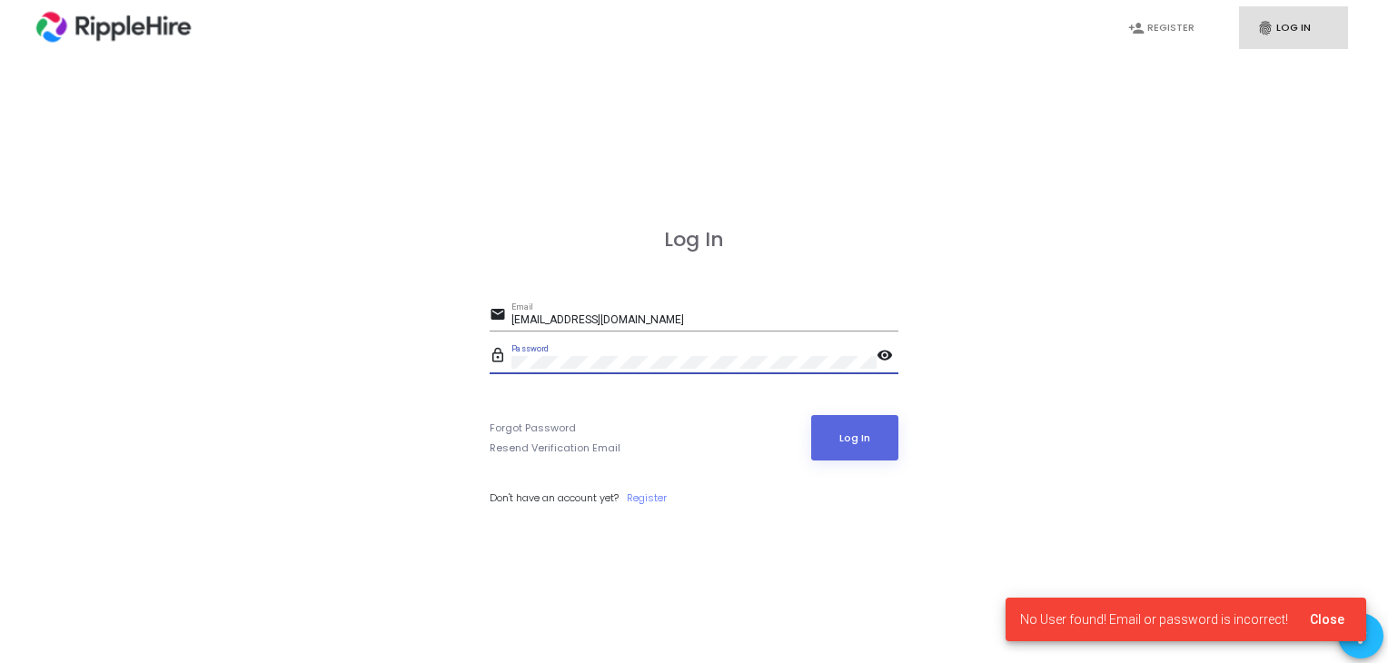
click at [689, 370] on div "Password" at bounding box center [693, 358] width 365 height 28
click at [876, 358] on mat-icon "visibility" at bounding box center [887, 357] width 22 height 22
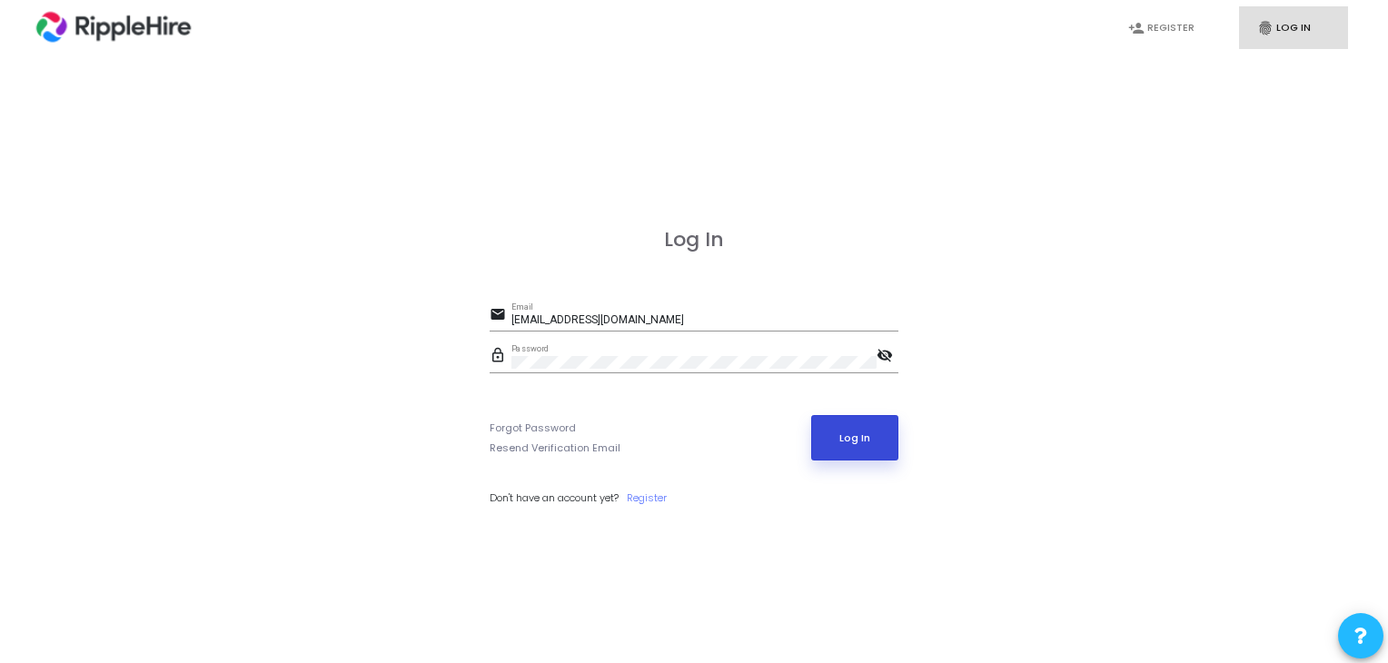
click at [831, 419] on button "Log In" at bounding box center [855, 437] width 88 height 45
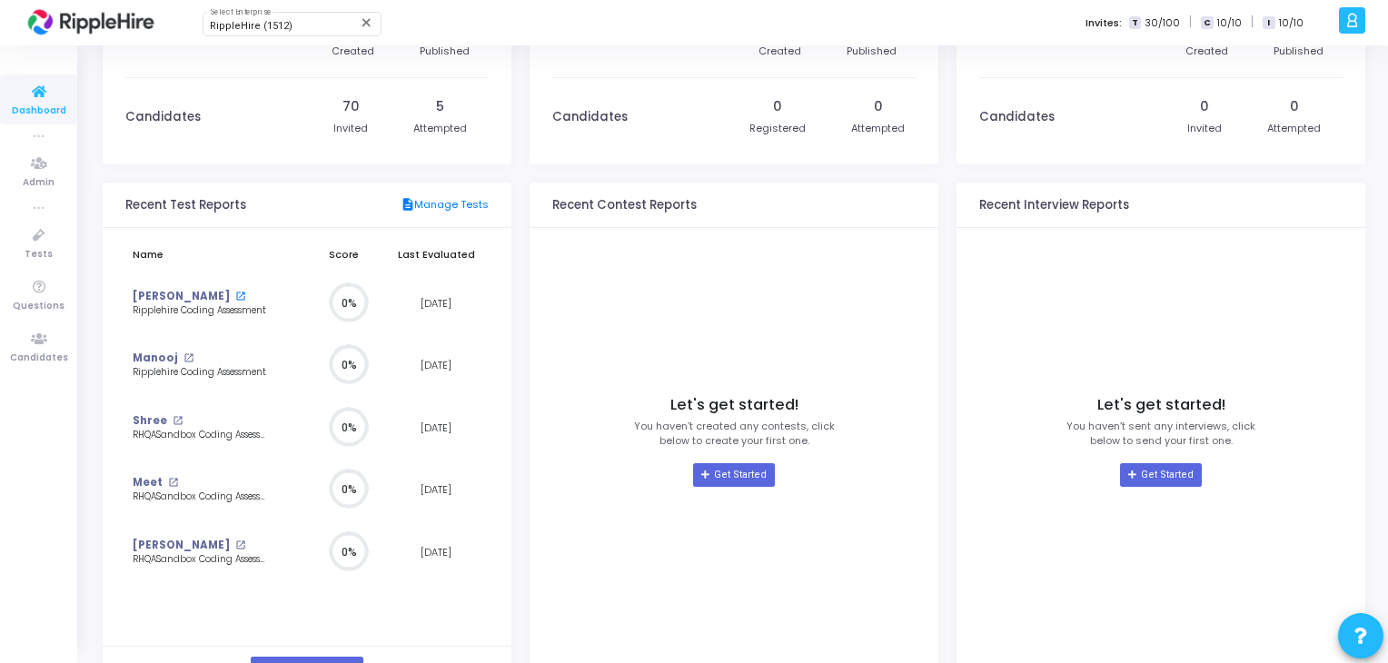
click at [235, 299] on mat-icon "open_in_new" at bounding box center [240, 296] width 10 height 10
click at [173, 422] on mat-icon "open_in_new" at bounding box center [178, 421] width 10 height 10
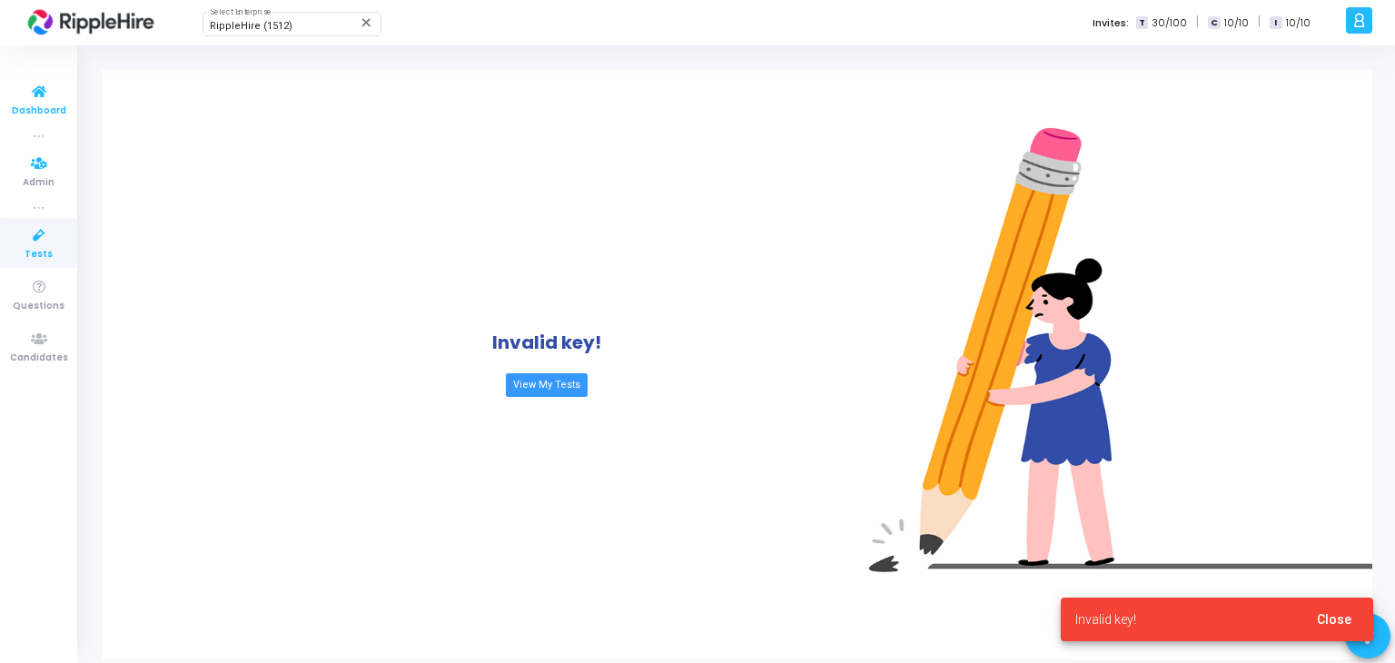
click at [42, 79] on link "Dashboard" at bounding box center [38, 99] width 77 height 50
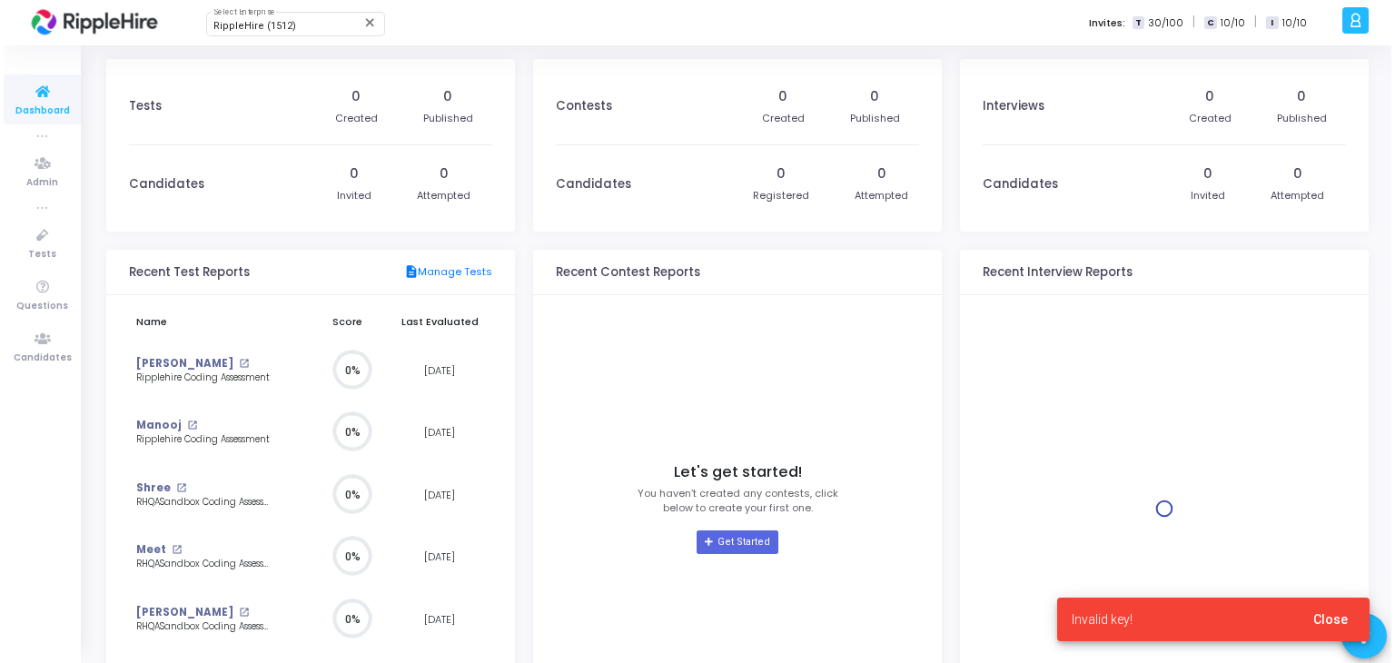
scroll to position [40, 19]
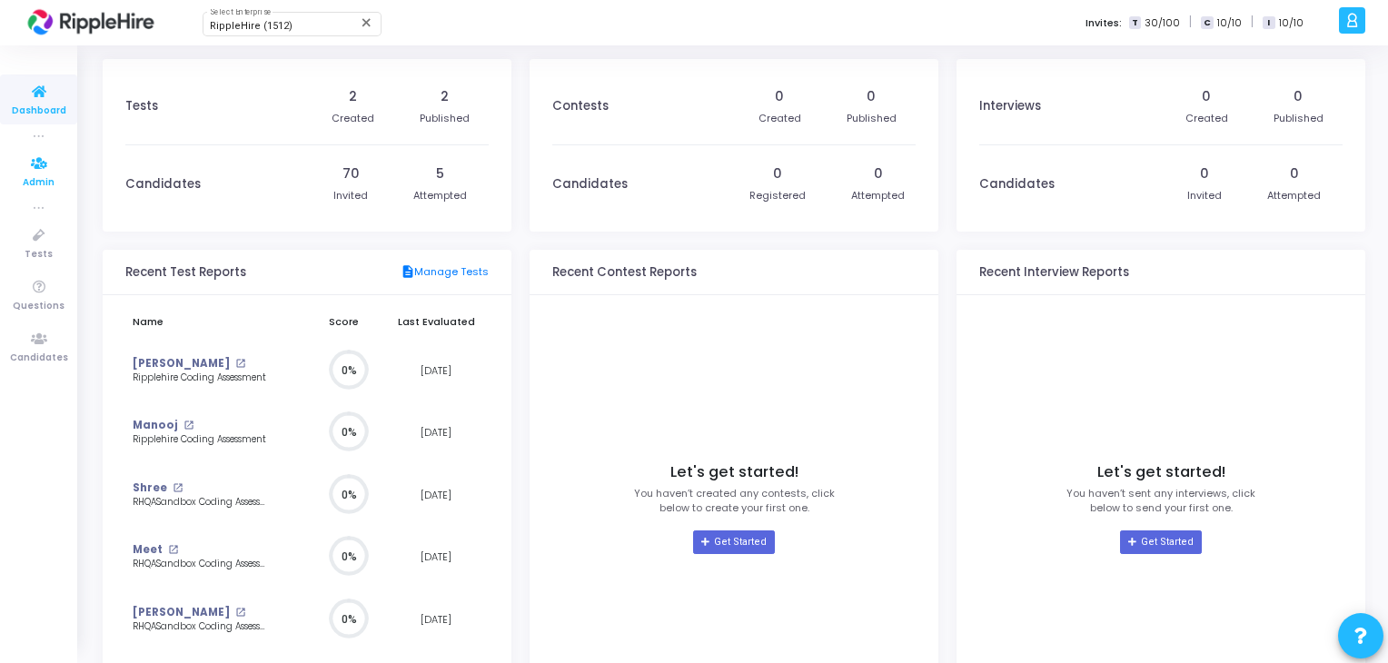
click at [18, 188] on link "Admin" at bounding box center [38, 171] width 77 height 50
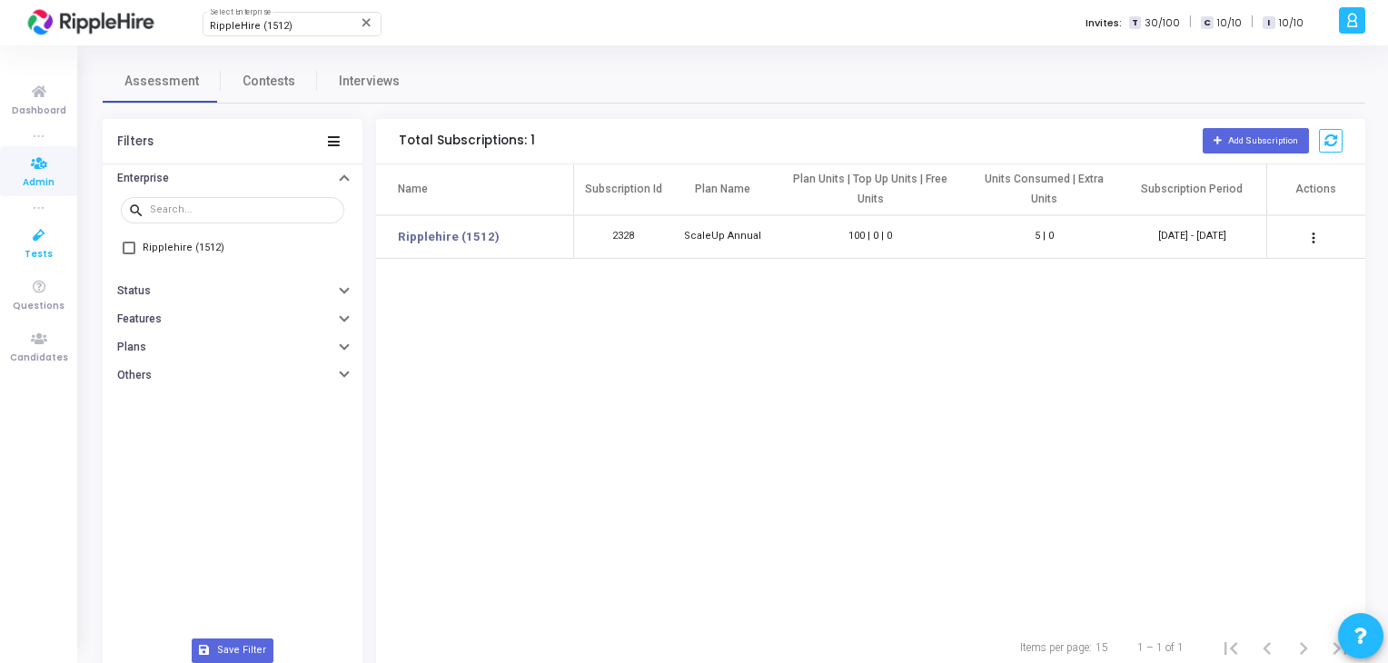
click at [30, 224] on icon at bounding box center [39, 235] width 38 height 23
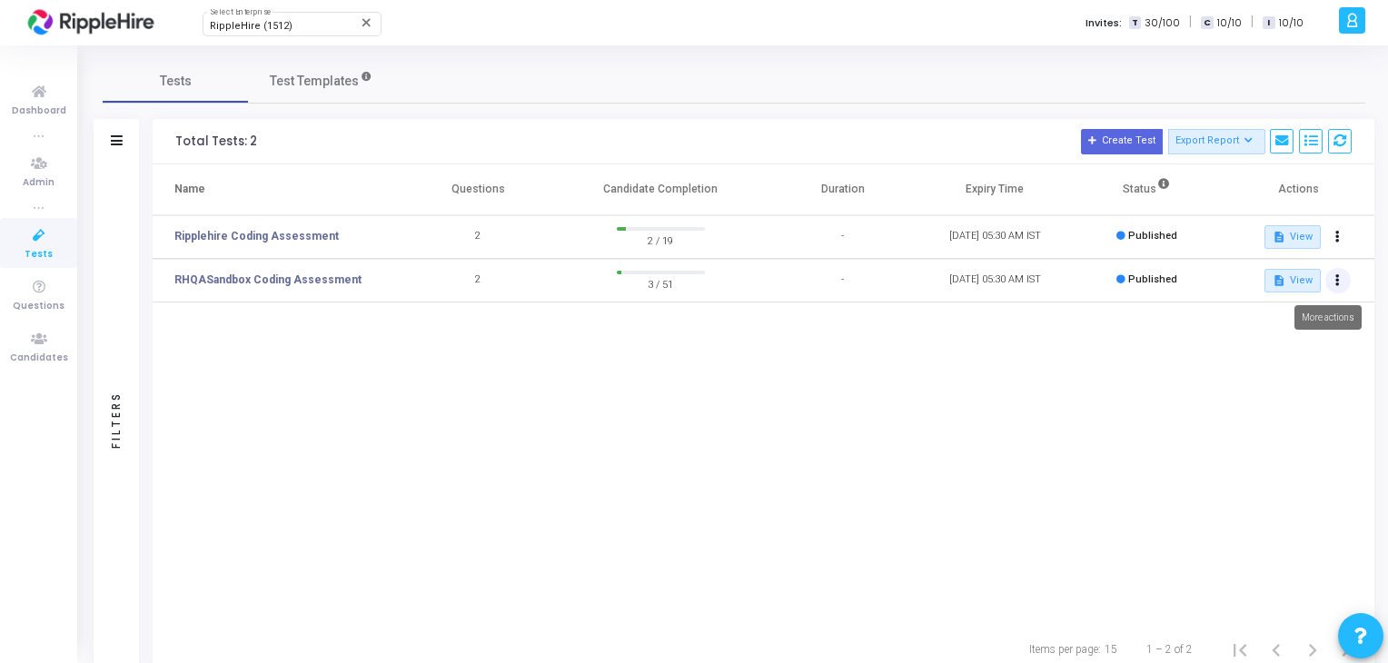
click at [1340, 282] on button at bounding box center [1337, 280] width 25 height 25
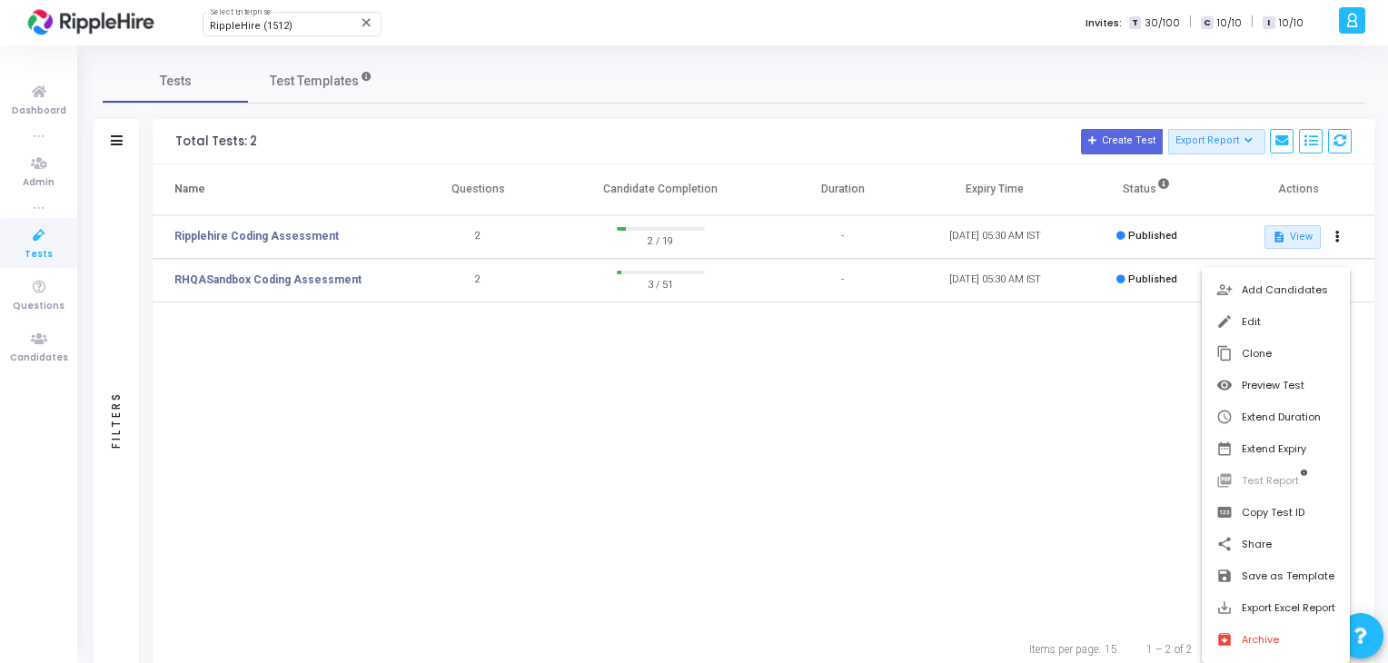
click at [935, 408] on div at bounding box center [694, 331] width 1388 height 663
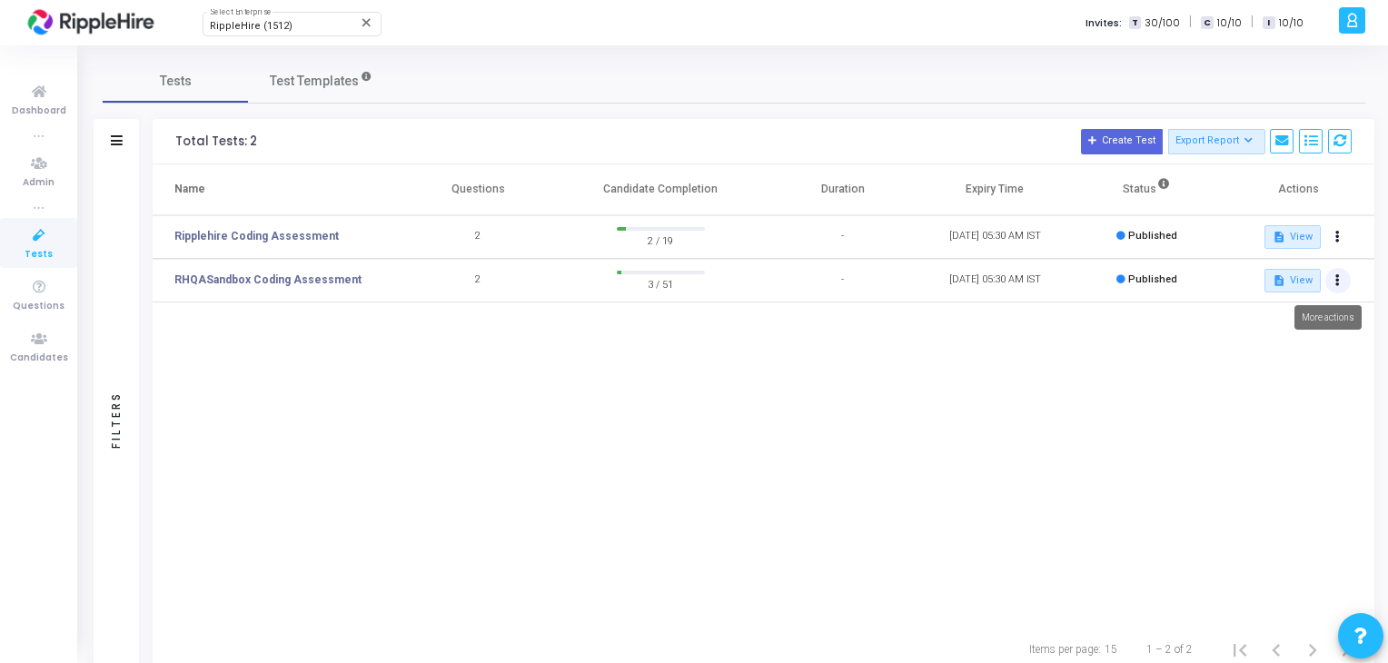
click at [1337, 282] on icon at bounding box center [1337, 280] width 5 height 9
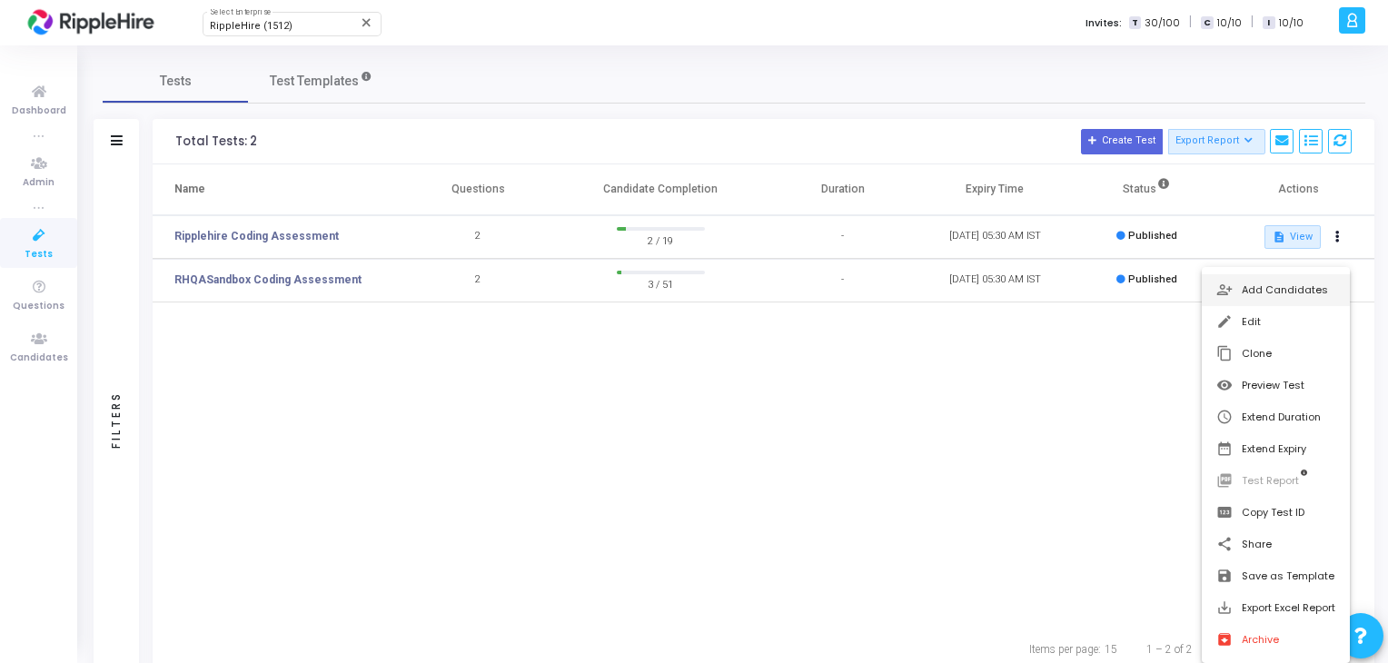
click at [1299, 291] on button "person_add_alt Add Candidates" at bounding box center [1275, 290] width 148 height 32
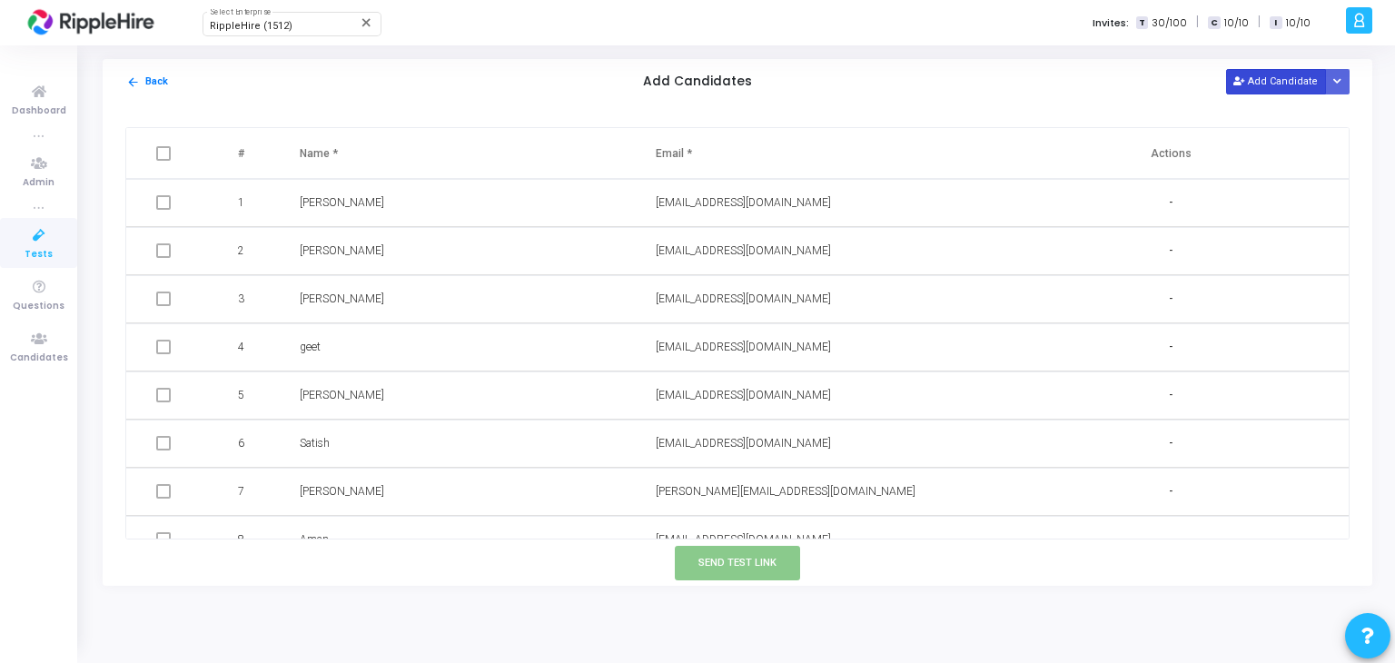
click at [1279, 84] on button "Add Candidate" at bounding box center [1276, 81] width 100 height 25
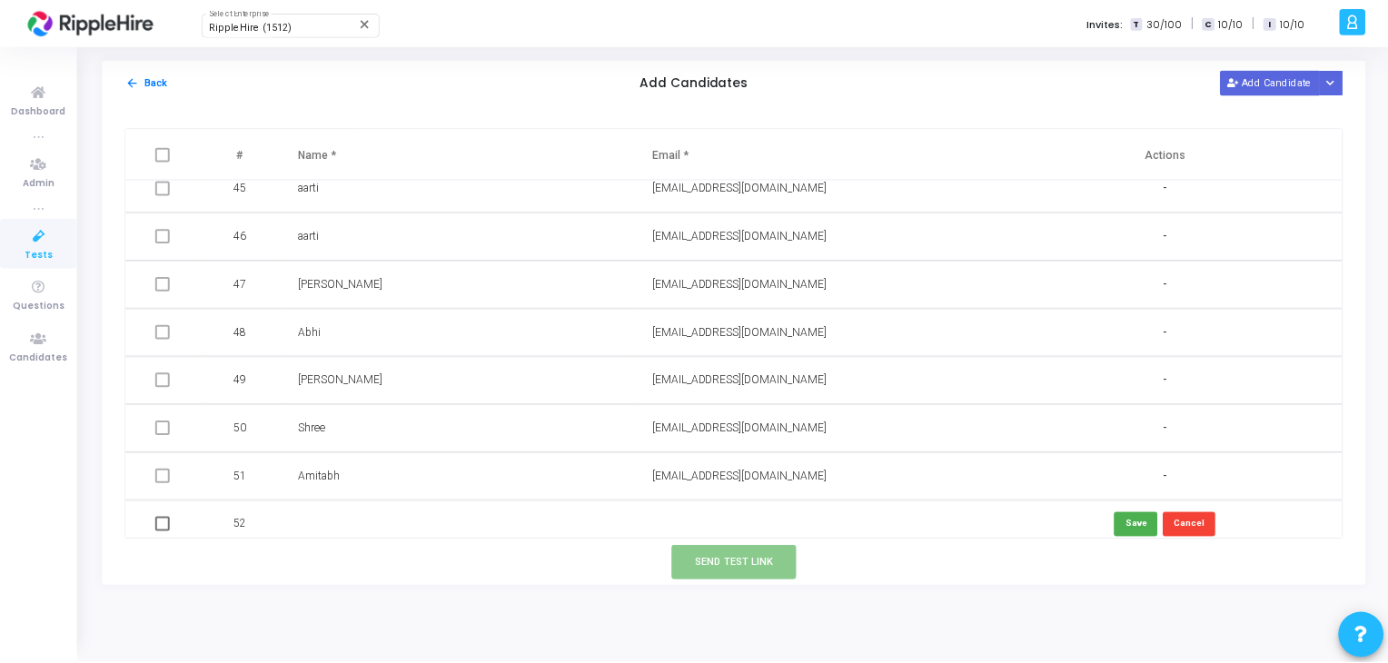
scroll to position [2143, 0]
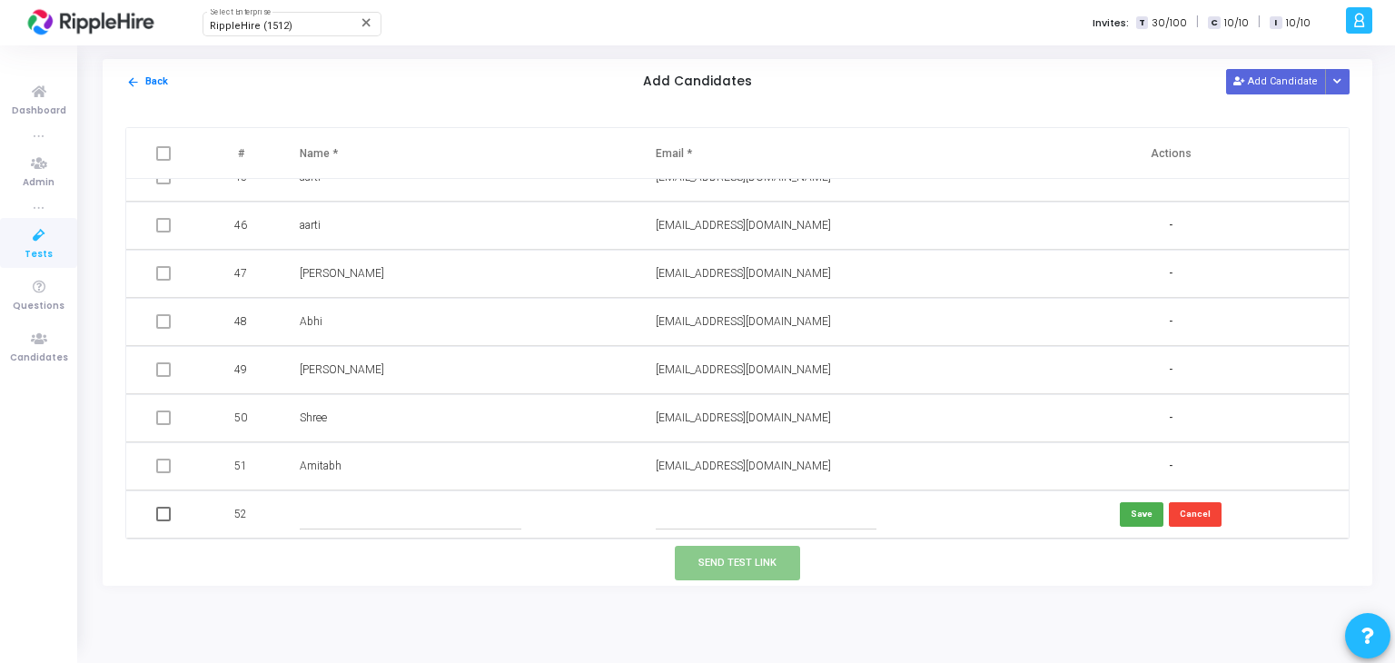
click at [696, 507] on input "text" at bounding box center [766, 514] width 221 height 30
click at [396, 531] on td at bounding box center [460, 514] width 356 height 48
click at [400, 526] on input "text" at bounding box center [410, 514] width 221 height 30
type input "shashank"
type input "shashank@yopmail.com"
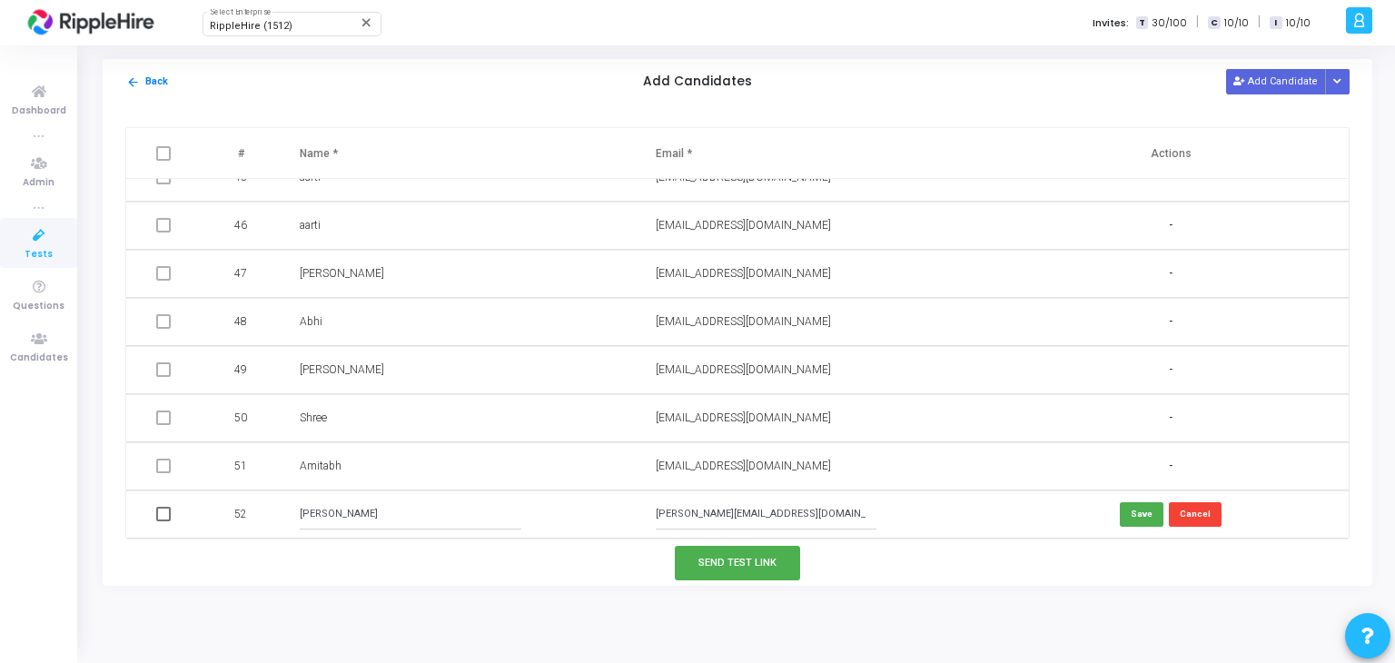
click at [1042, 527] on td "Save Cancel" at bounding box center [1171, 514] width 356 height 48
click at [1139, 513] on button "Save" at bounding box center [1142, 514] width 44 height 25
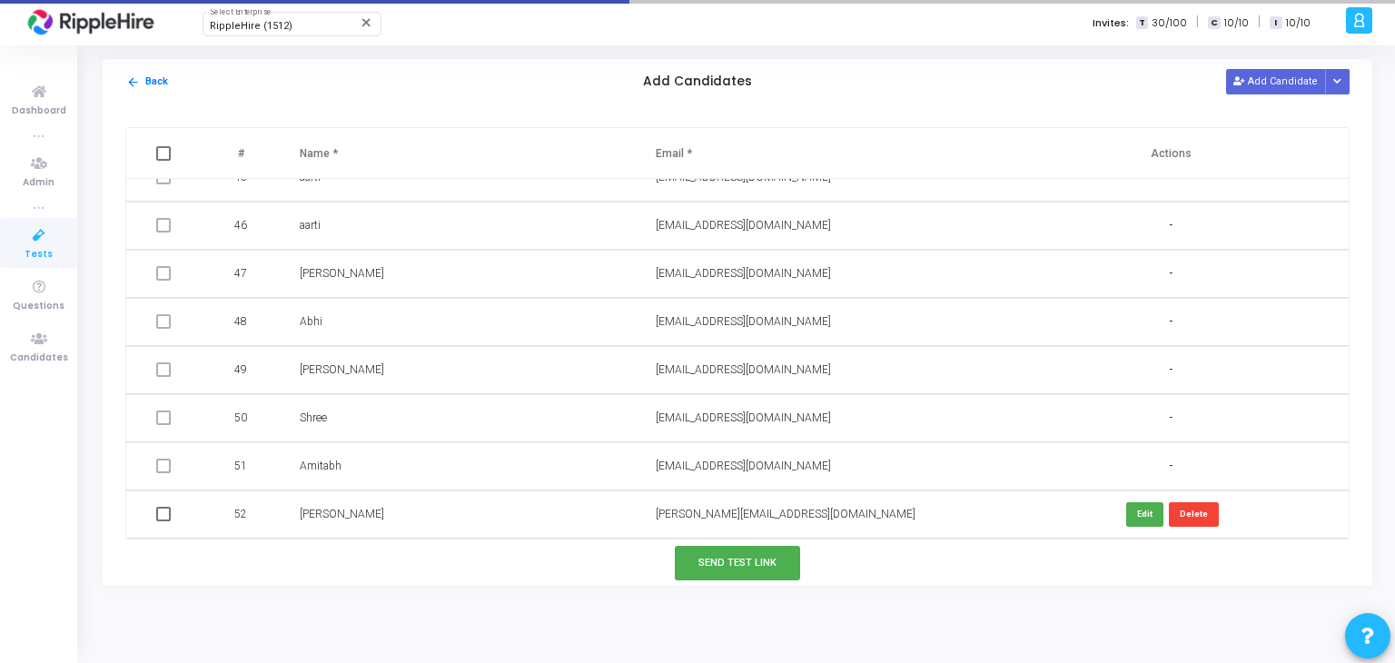
click at [695, 508] on span "shashank@yopmail.com" at bounding box center [786, 514] width 260 height 13
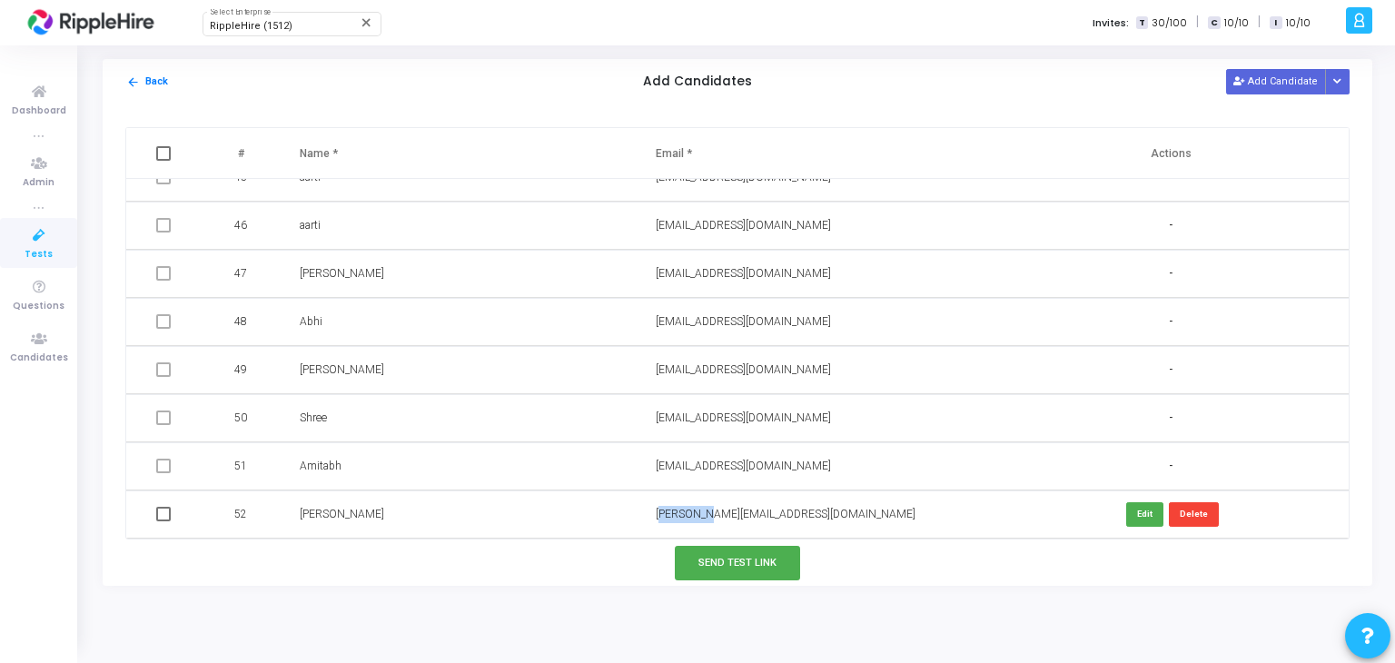
click at [695, 508] on span "shashank@yopmail.com" at bounding box center [786, 514] width 260 height 13
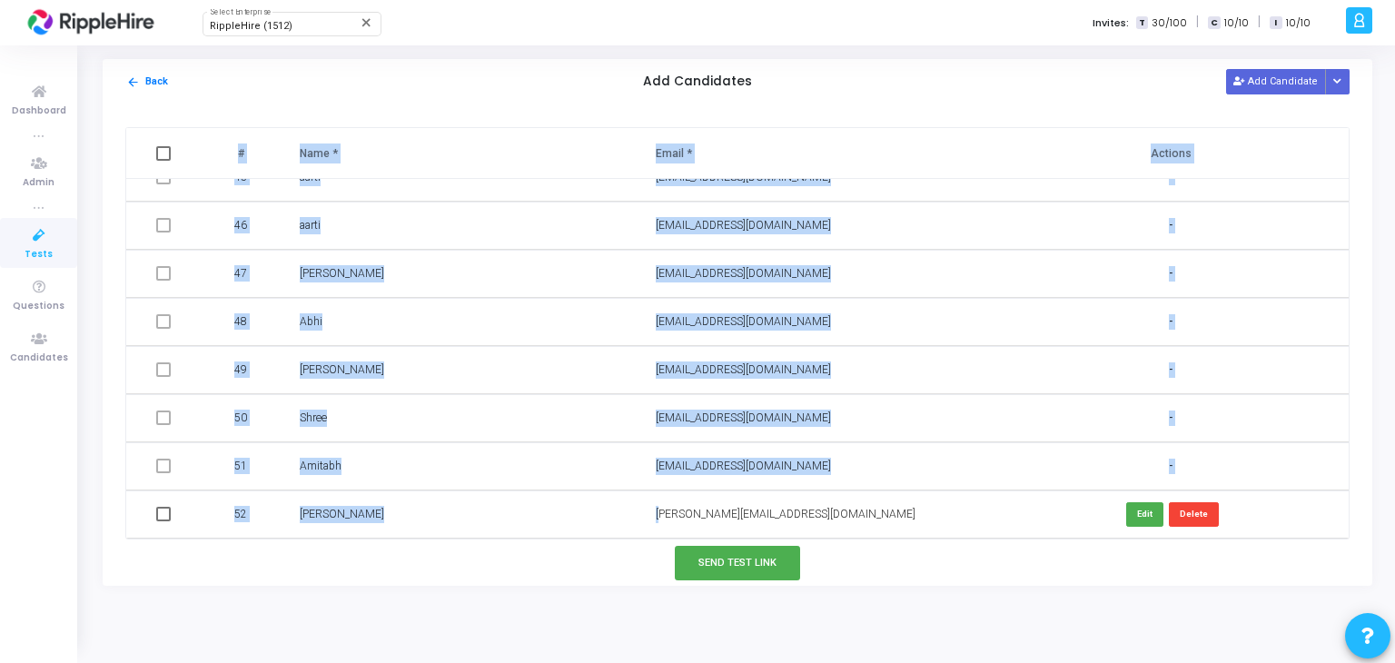
click at [696, 508] on span "shashank@yopmail.com" at bounding box center [786, 514] width 260 height 13
copy table "# Name * Email * Actions 1 John akash@yopmail.com - 2 Sanjana sanjanajadhav@yop…"
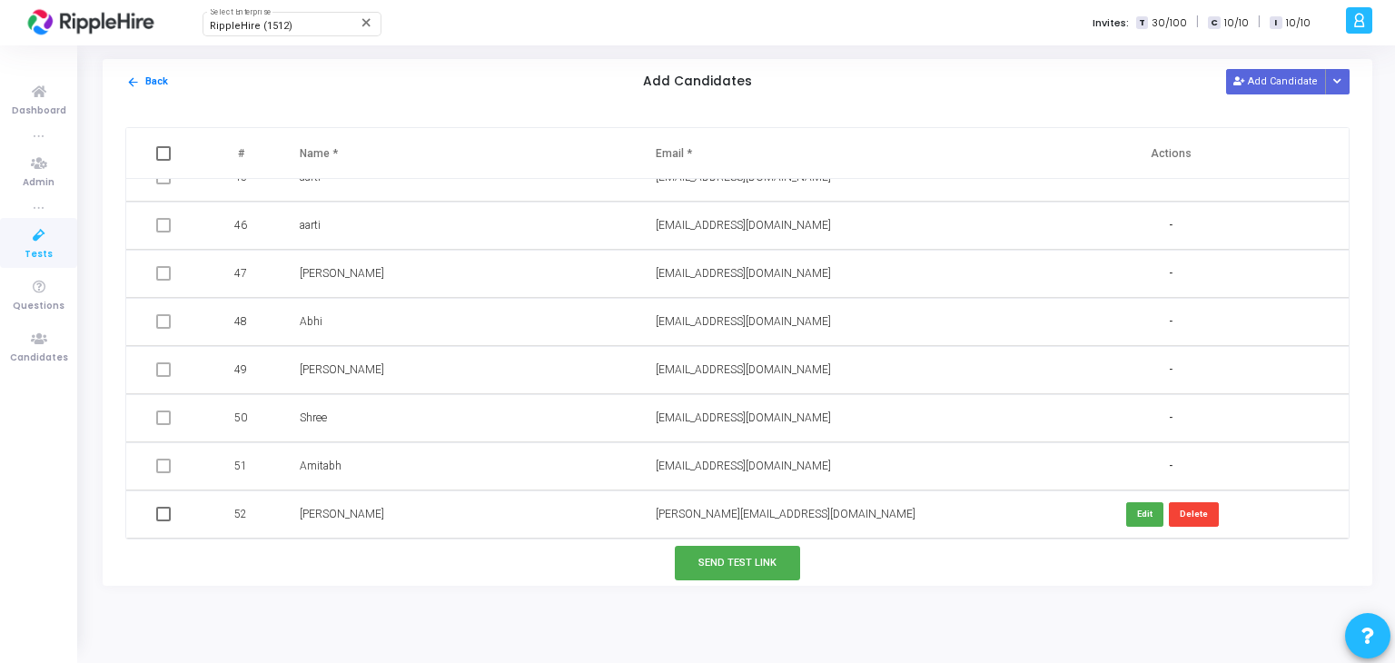
click at [166, 524] on td at bounding box center [165, 514] width 78 height 48
click at [164, 522] on td at bounding box center [165, 514] width 78 height 48
click at [163, 513] on span at bounding box center [163, 514] width 15 height 15
click at [163, 521] on input "checkbox" at bounding box center [163, 521] width 1 height 1
checkbox input "true"
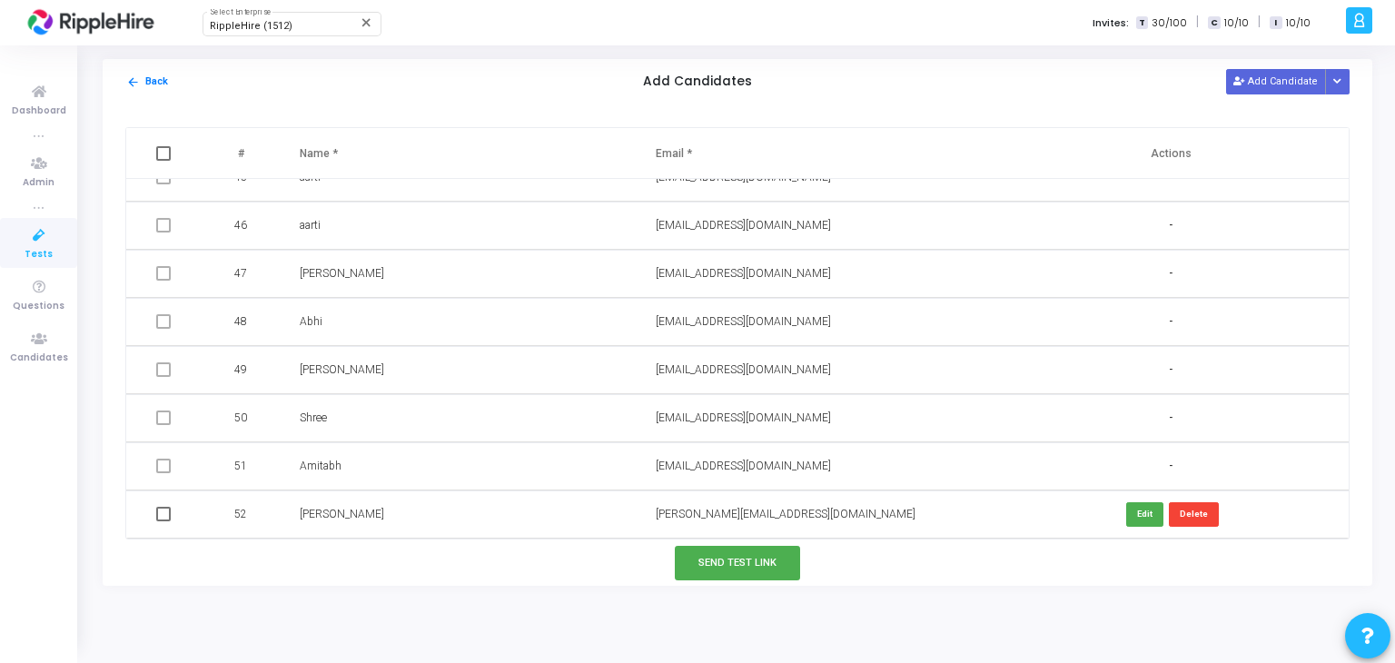
checkbox input "true"
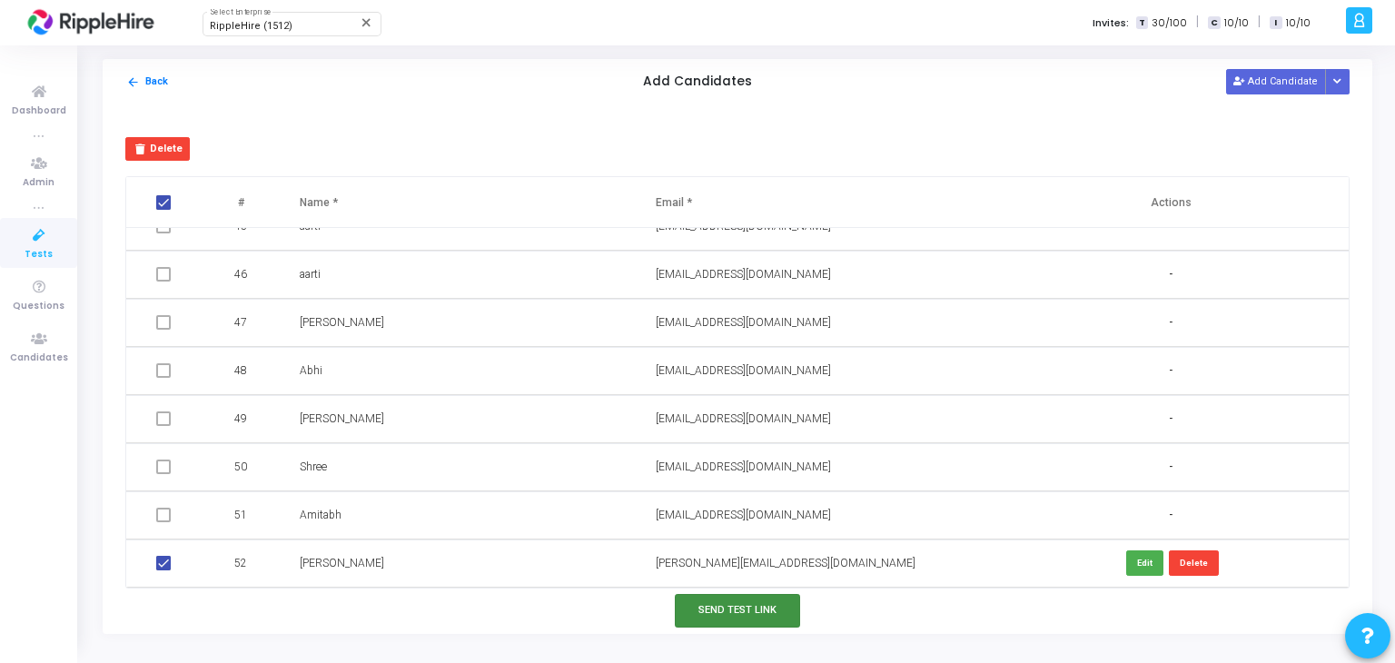
click at [759, 615] on button "Send Test Link" at bounding box center [737, 611] width 125 height 34
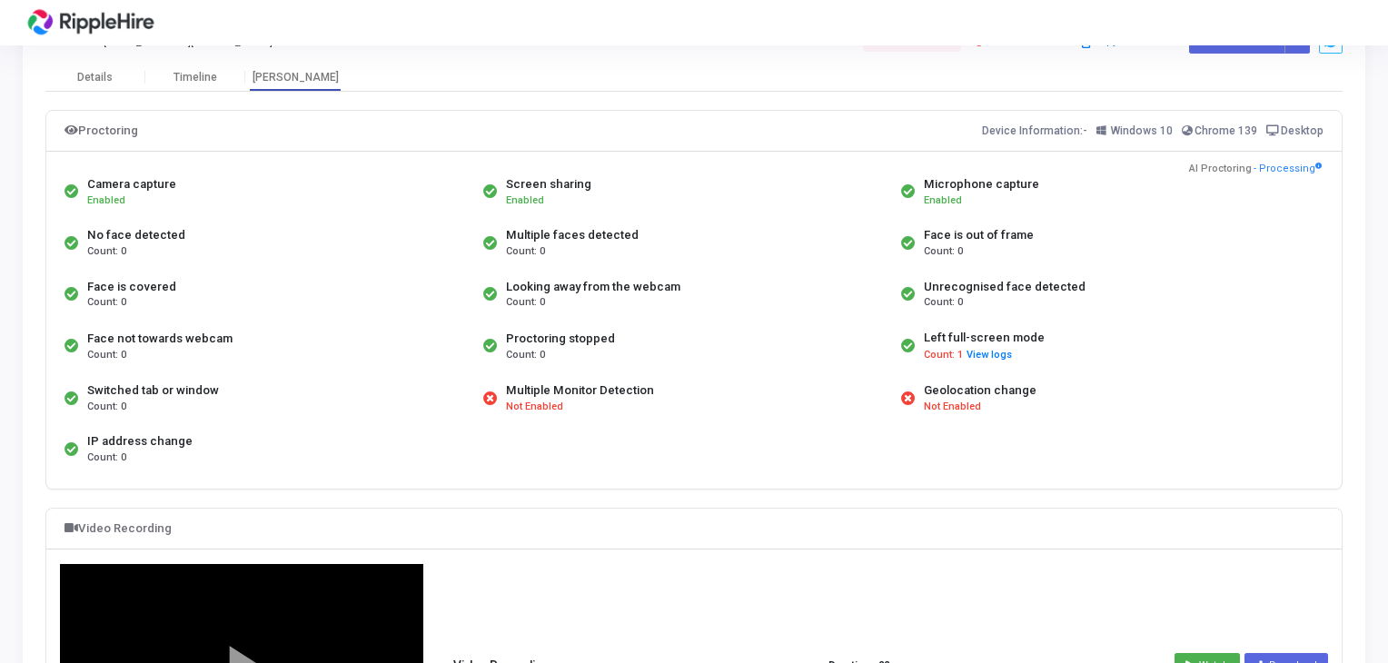
scroll to position [49, 0]
click at [986, 351] on button "View logs" at bounding box center [988, 356] width 47 height 17
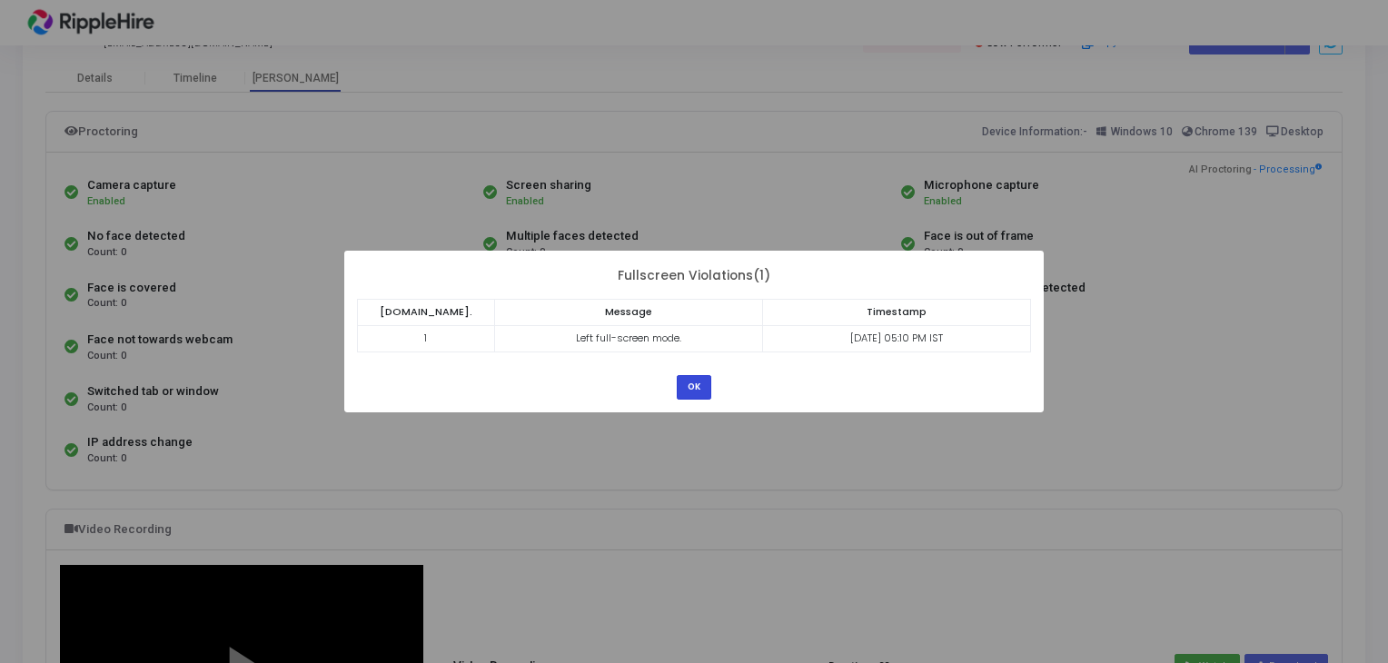
click at [692, 385] on button "OK" at bounding box center [694, 387] width 35 height 25
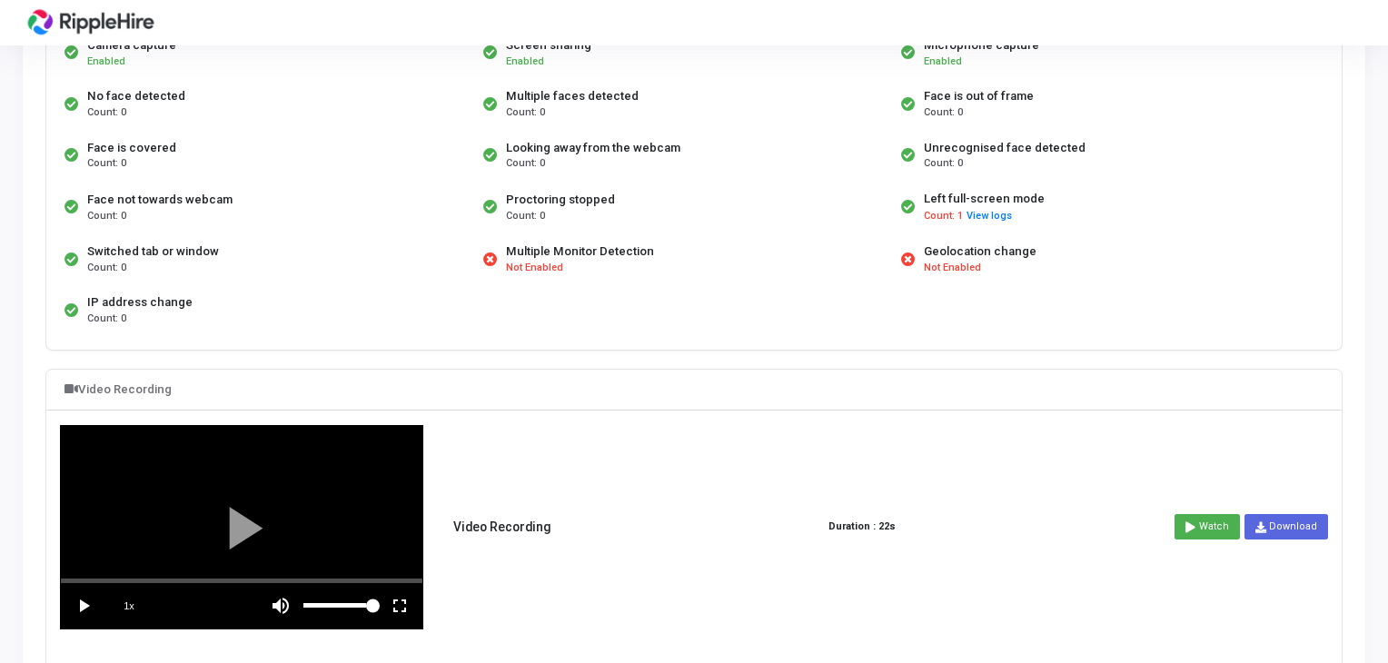
scroll to position [0, 0]
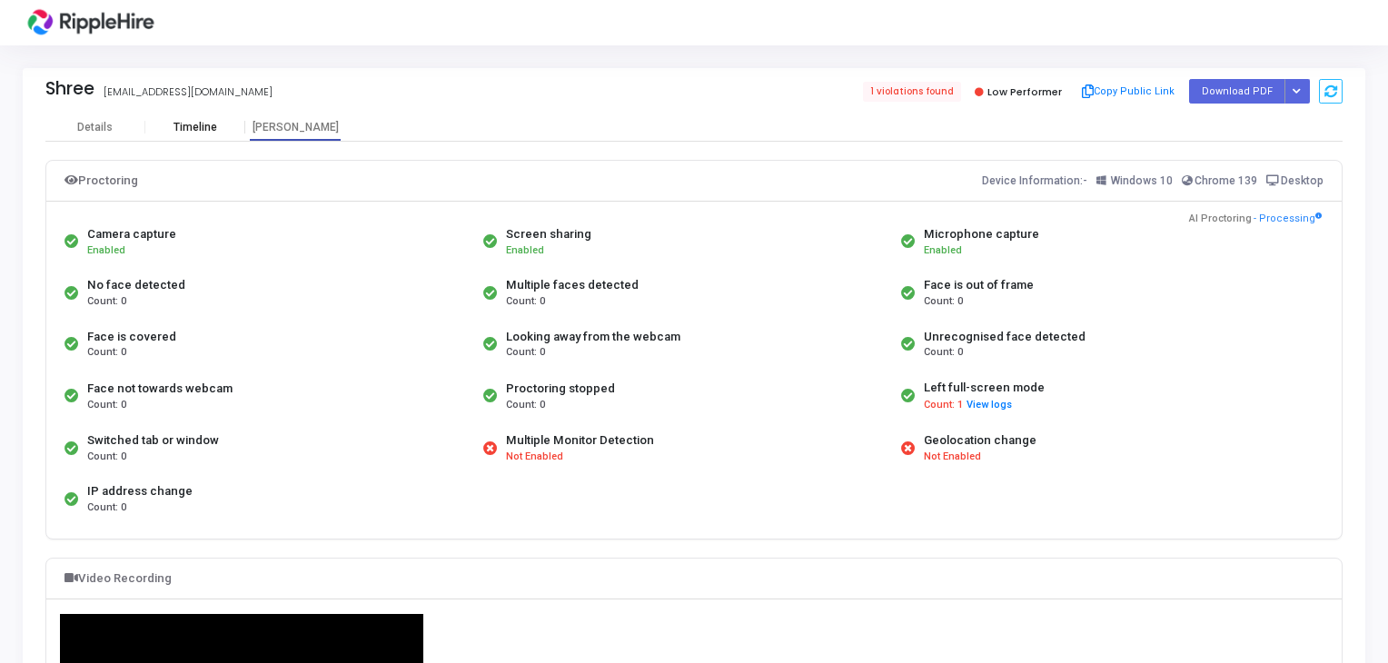
click at [187, 135] on div "Timeline" at bounding box center [195, 127] width 100 height 27
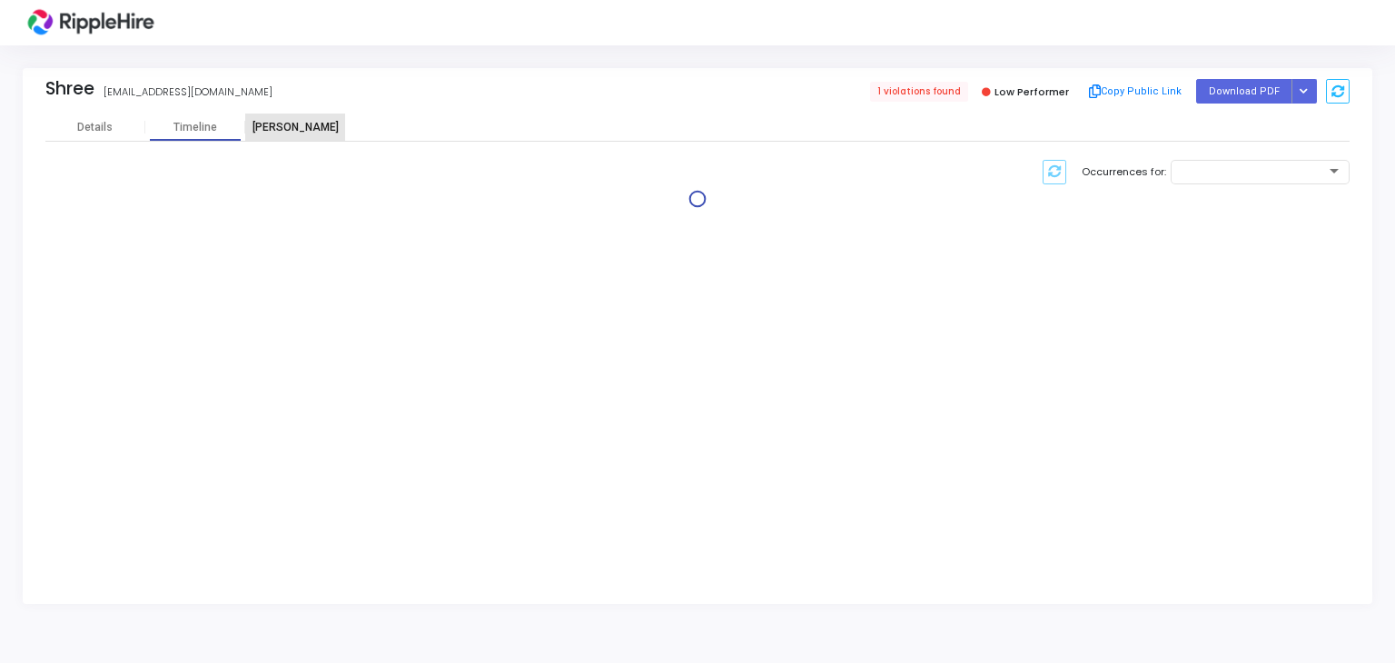
click at [276, 135] on div "[PERSON_NAME]" at bounding box center [295, 127] width 100 height 27
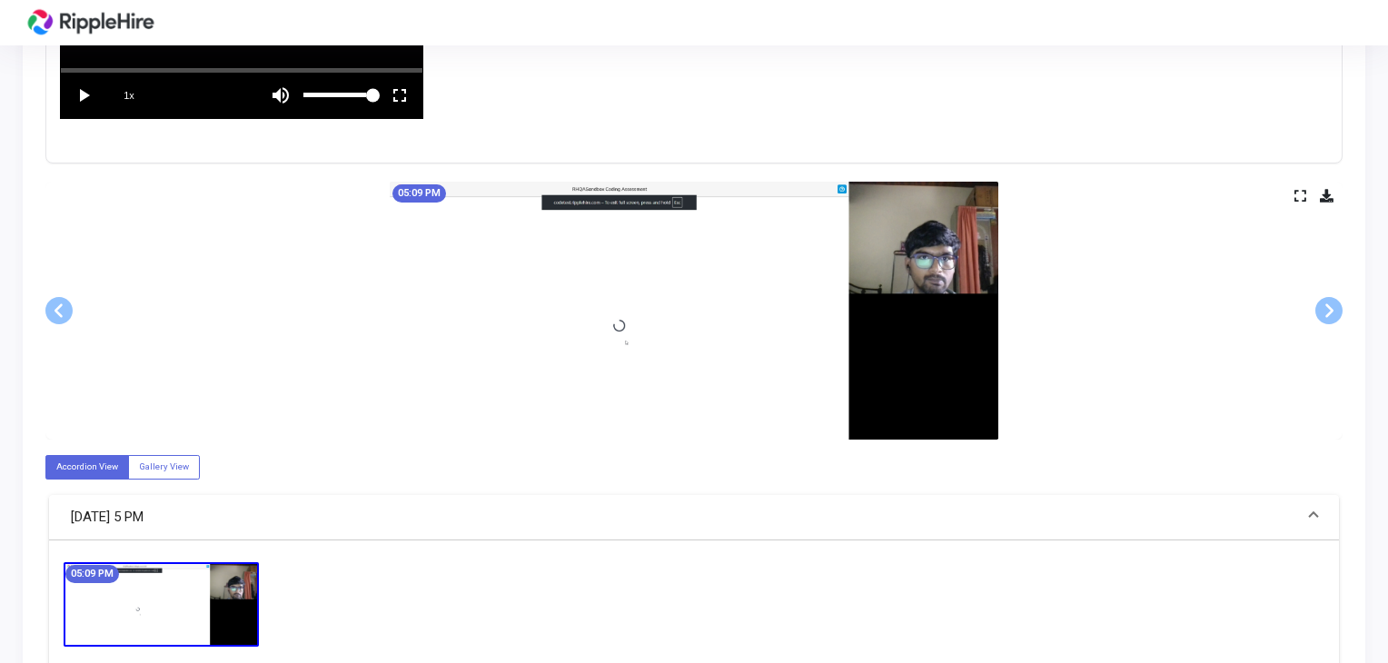
scroll to position [758, 0]
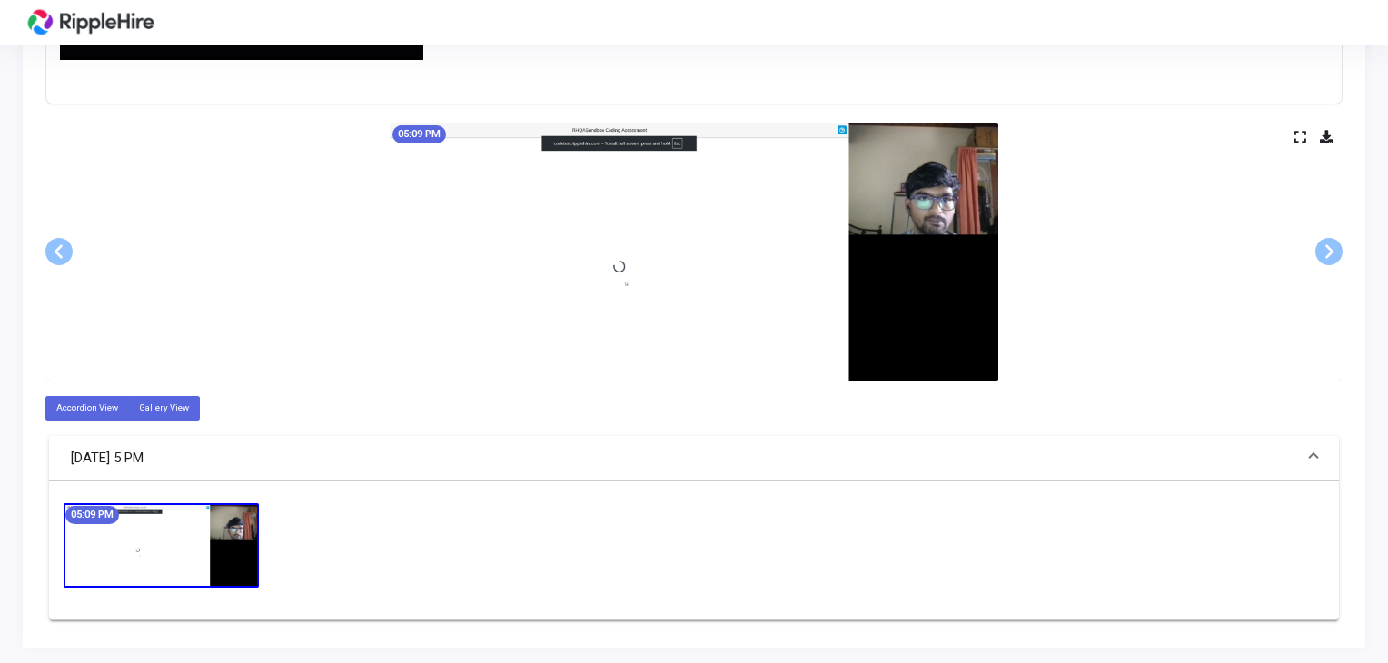
click at [178, 406] on label "Gallery View" at bounding box center [164, 408] width 72 height 25
click at [151, 406] on input "Gallery View" at bounding box center [145, 407] width 12 height 12
radio input "true"
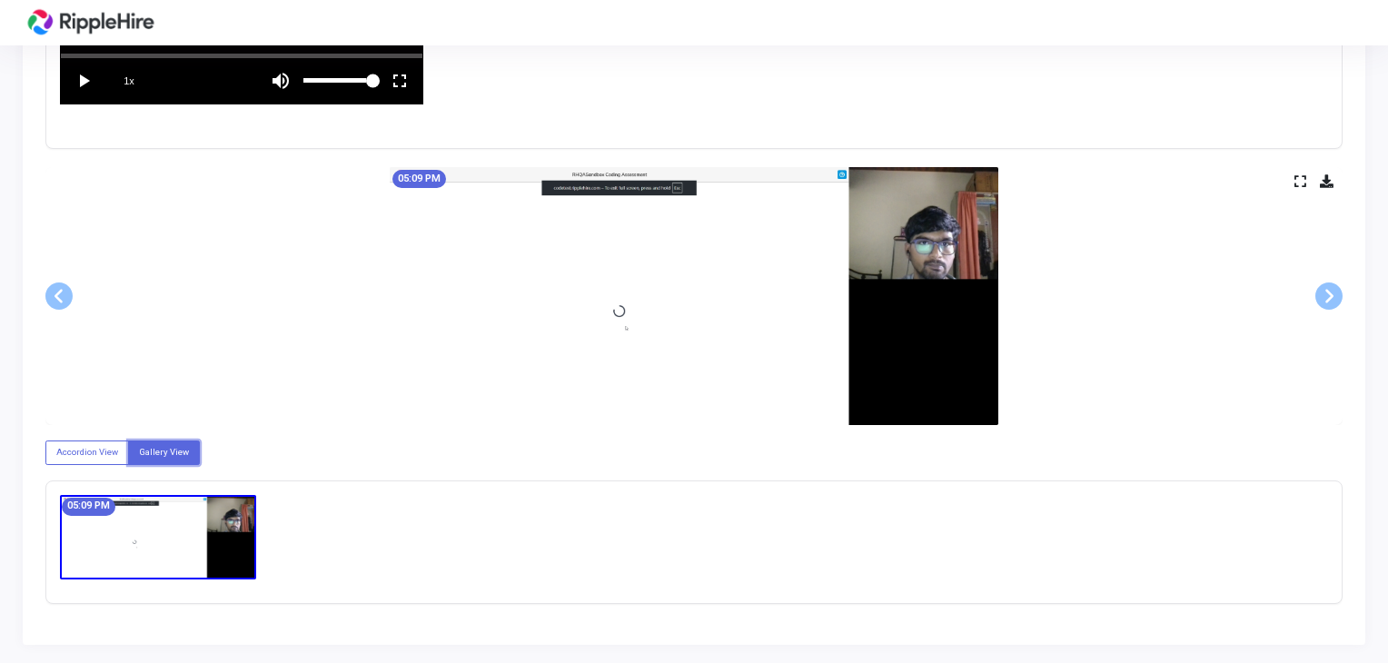
scroll to position [711, 0]
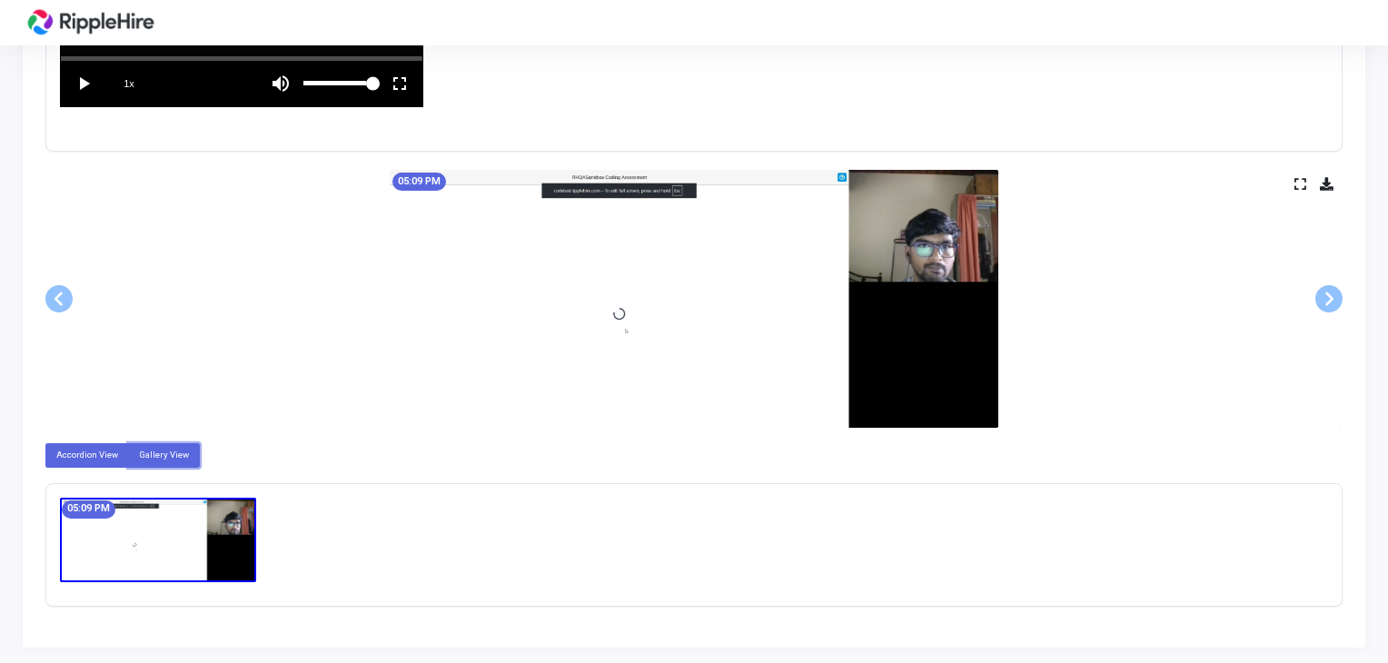
click at [94, 458] on label "Accordion View" at bounding box center [87, 455] width 84 height 25
click at [68, 458] on input "Accordion View" at bounding box center [62, 455] width 12 height 12
radio input "true"
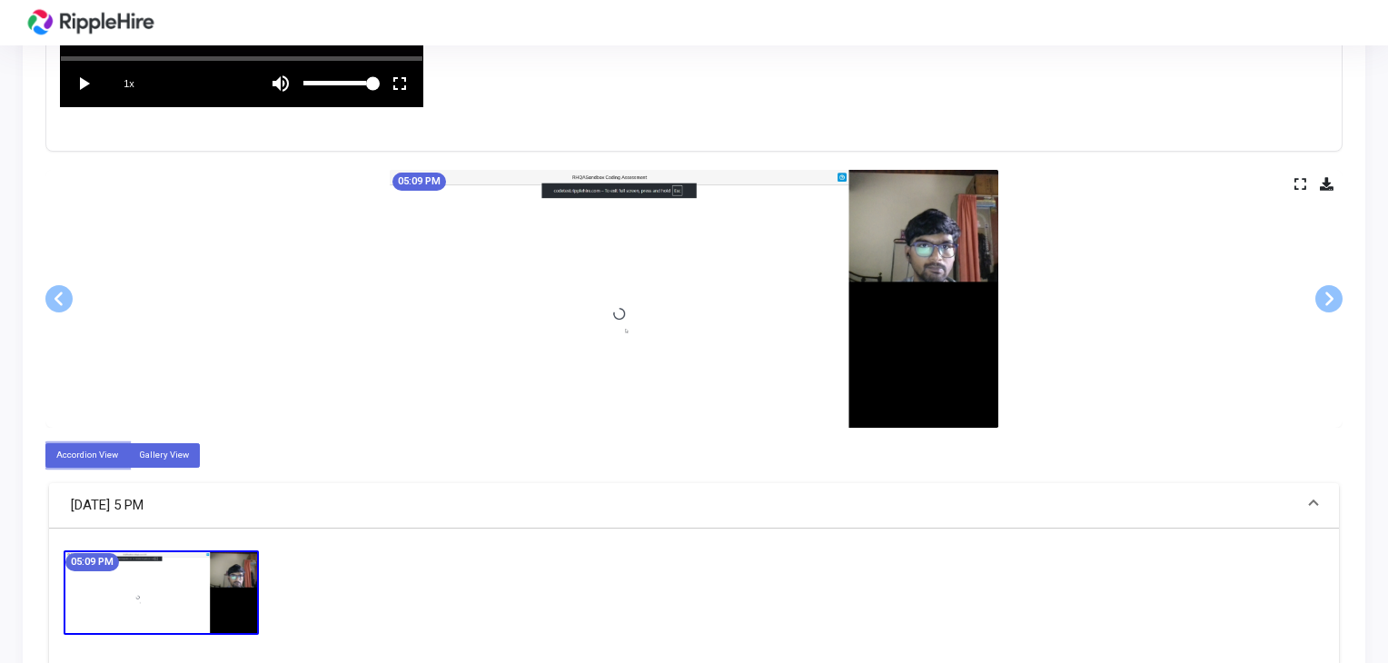
click at [138, 455] on label "Gallery View" at bounding box center [164, 455] width 72 height 25
click at [139, 455] on input "Gallery View" at bounding box center [145, 455] width 12 height 12
radio input "true"
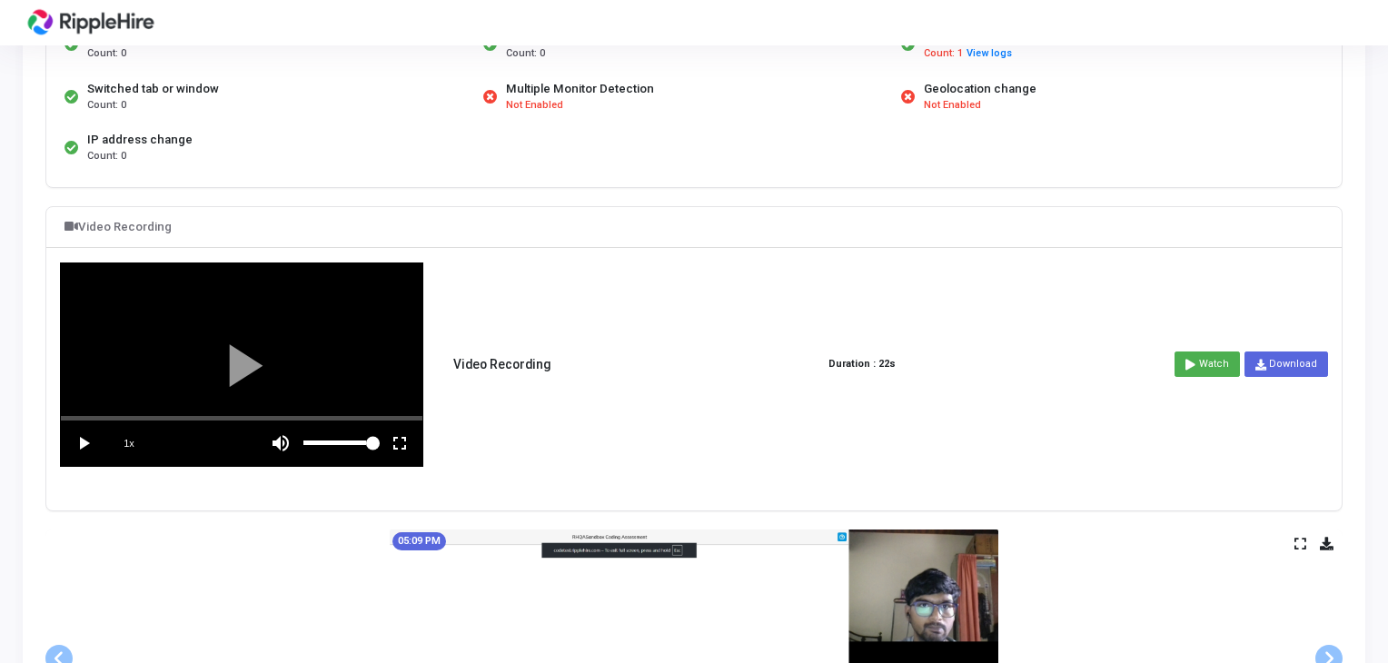
scroll to position [351, 0]
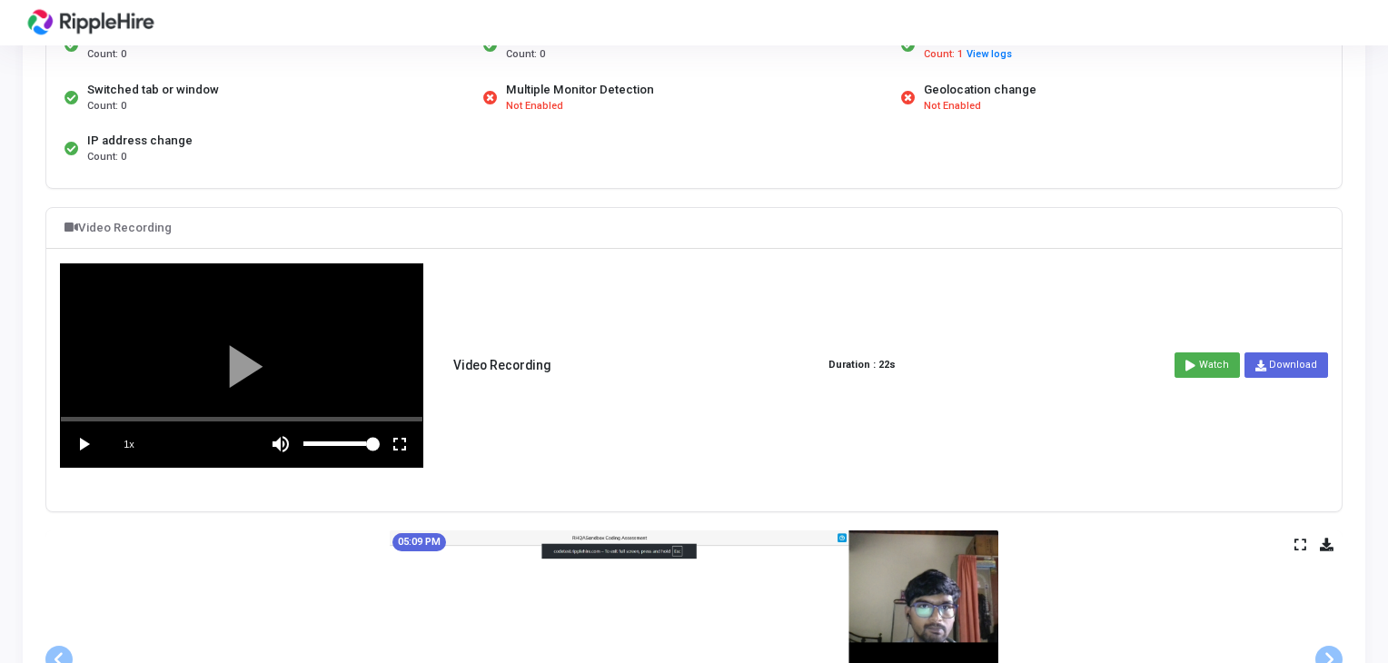
click at [74, 443] on vg-play-pause at bounding box center [83, 443] width 45 height 45
click at [189, 408] on div at bounding box center [241, 365] width 361 height 203
click at [225, 417] on div "scrub bar" at bounding box center [241, 419] width 361 height 5
click at [276, 380] on div at bounding box center [241, 365] width 361 height 203
click at [230, 341] on div at bounding box center [241, 365] width 361 height 203
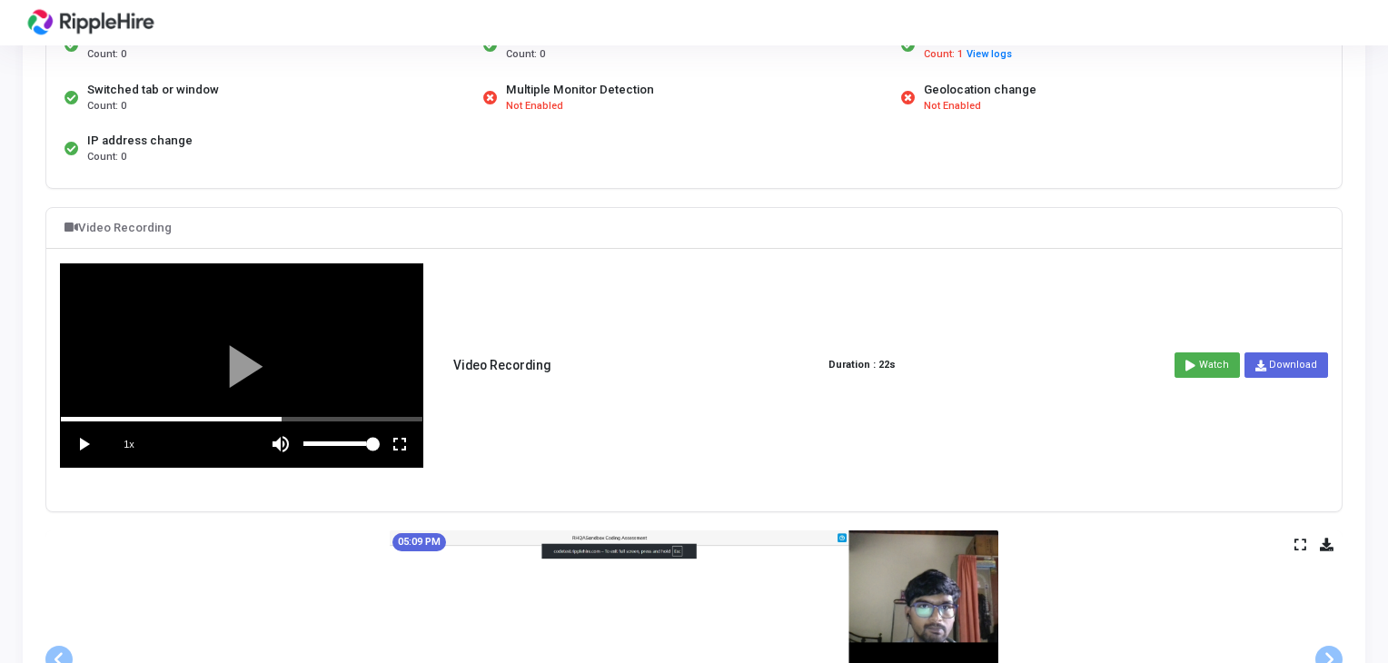
click at [397, 438] on vg-fullscreen at bounding box center [399, 443] width 45 height 45
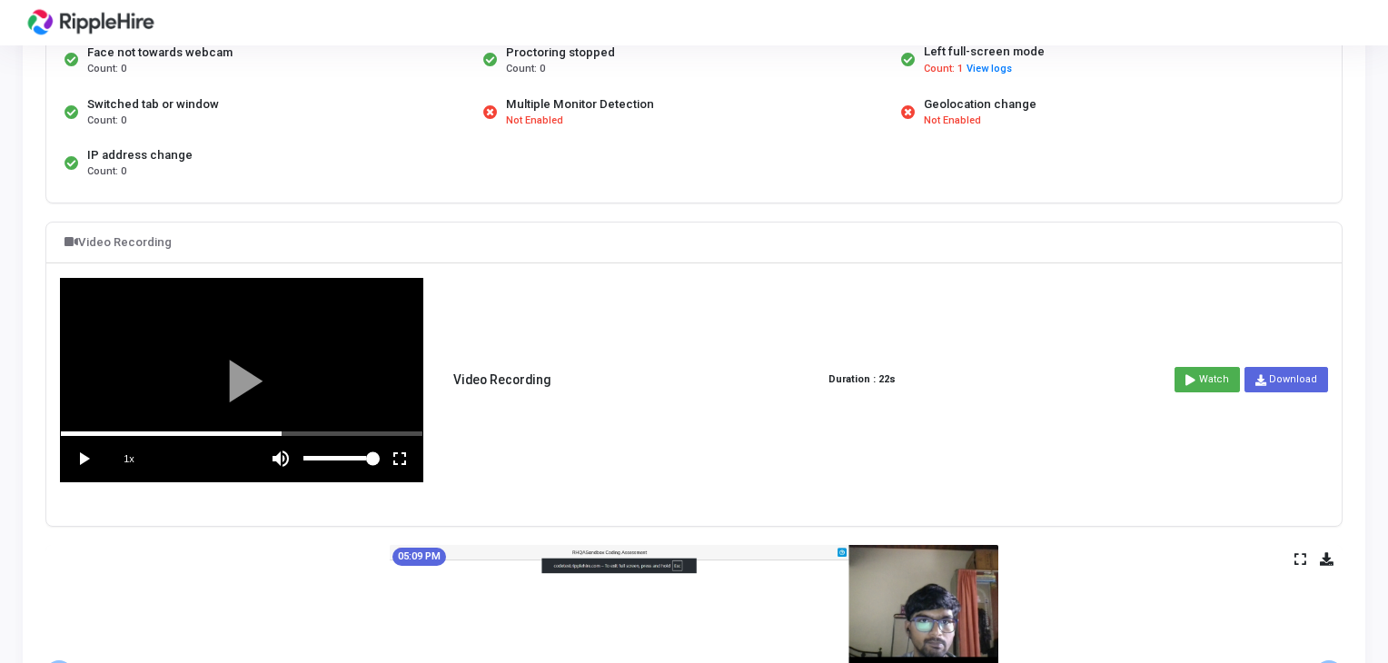
scroll to position [337, 0]
